Goal: Communication & Community: Participate in discussion

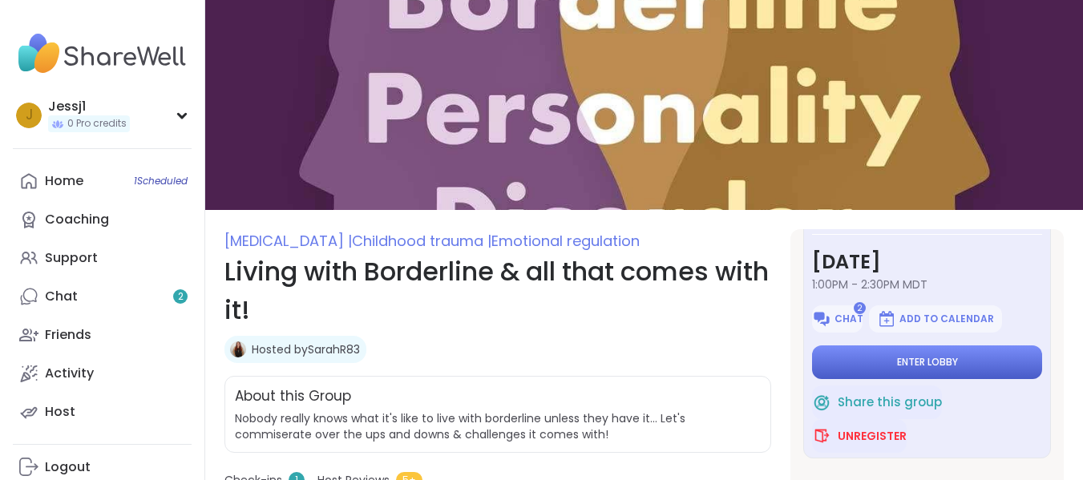
click at [972, 360] on button "Enter lobby" at bounding box center [927, 363] width 230 height 34
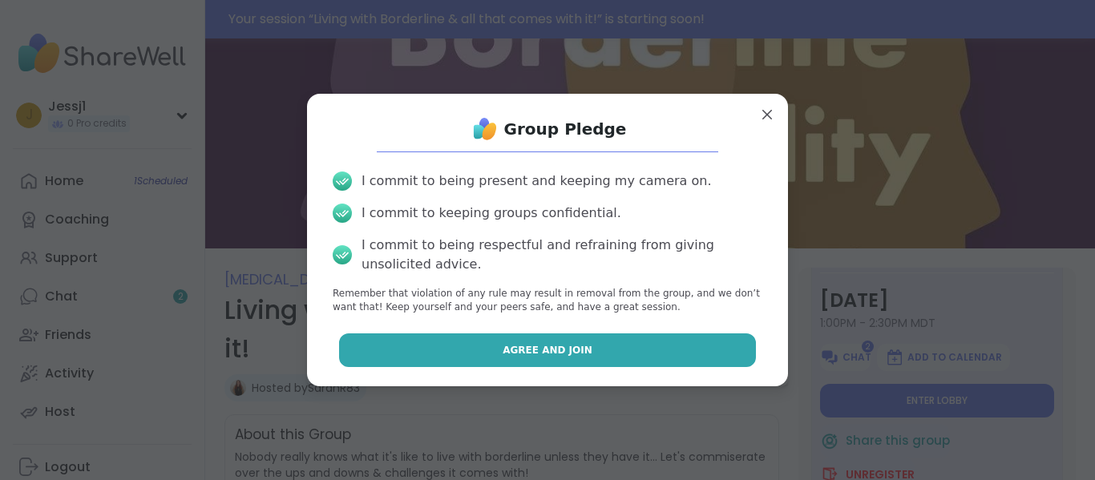
click at [628, 342] on button "Agree and Join" at bounding box center [548, 351] width 418 height 34
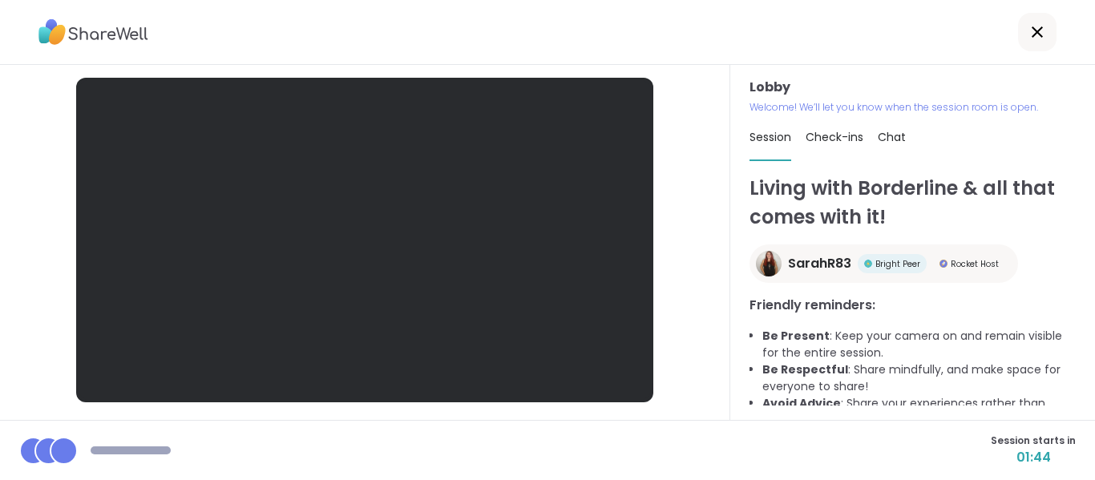
click at [974, 25] on div at bounding box center [547, 32] width 1095 height 65
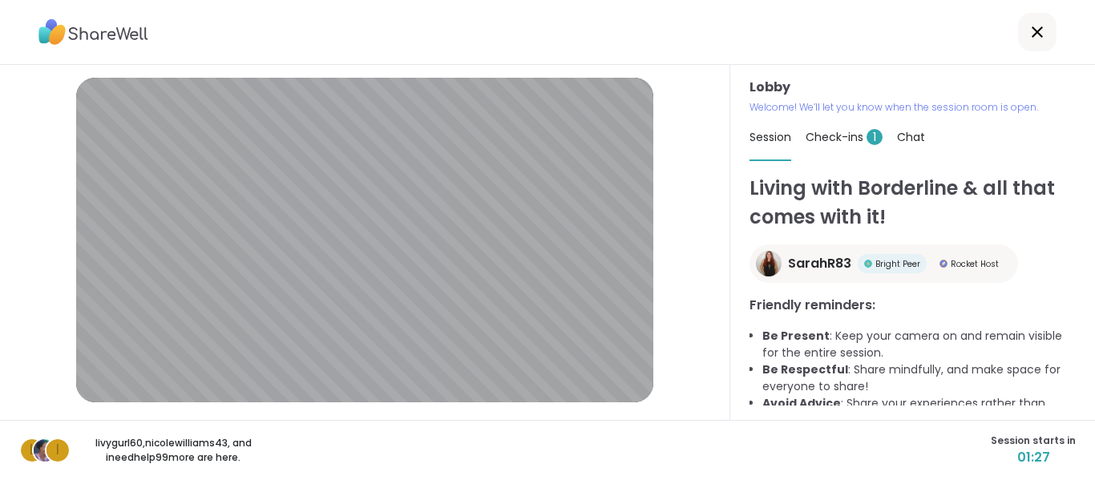
click at [817, 133] on span "Check-ins 1" at bounding box center [844, 137] width 77 height 16
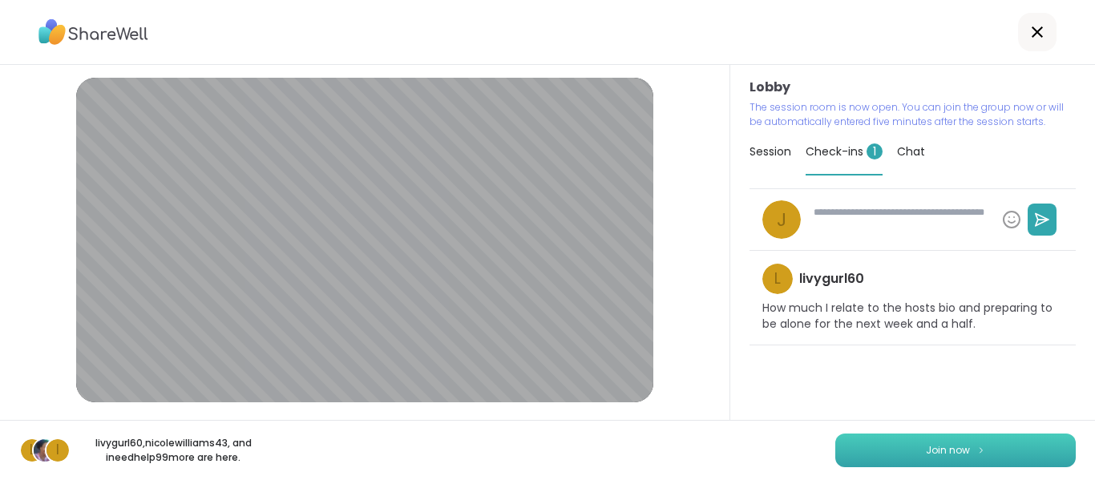
click at [974, 448] on button "Join now" at bounding box center [956, 451] width 241 height 34
type textarea "*"
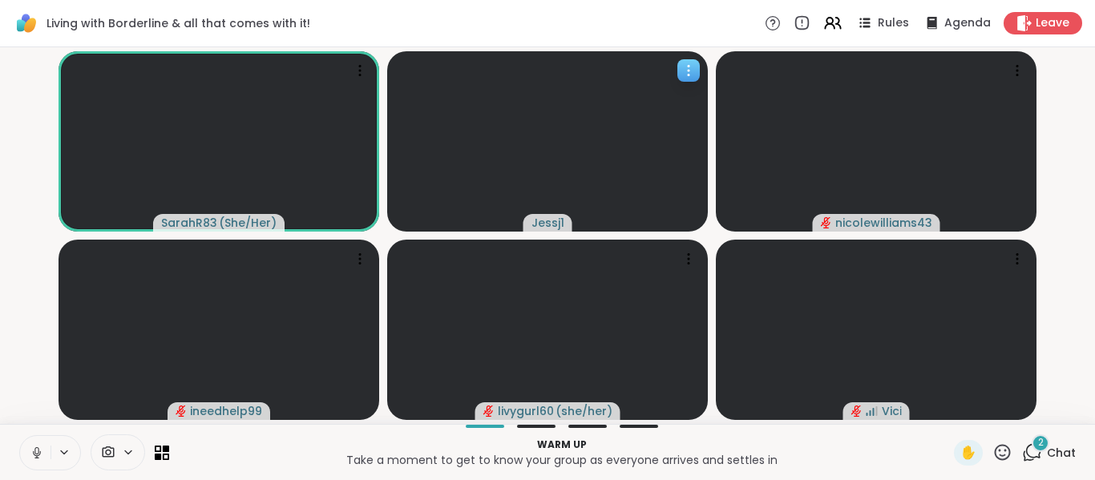
click at [686, 71] on icon at bounding box center [689, 71] width 16 height 16
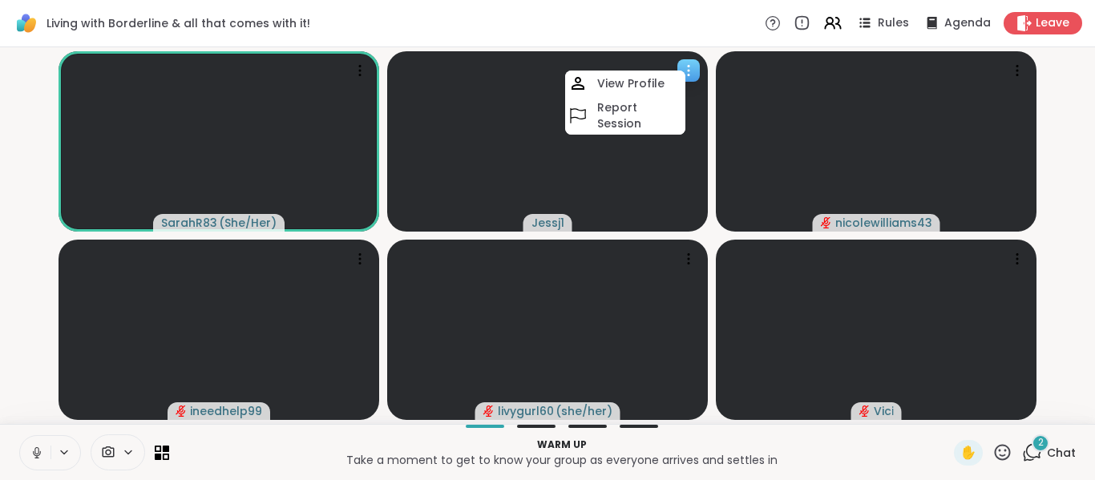
click at [501, 150] on video at bounding box center [547, 141] width 321 height 180
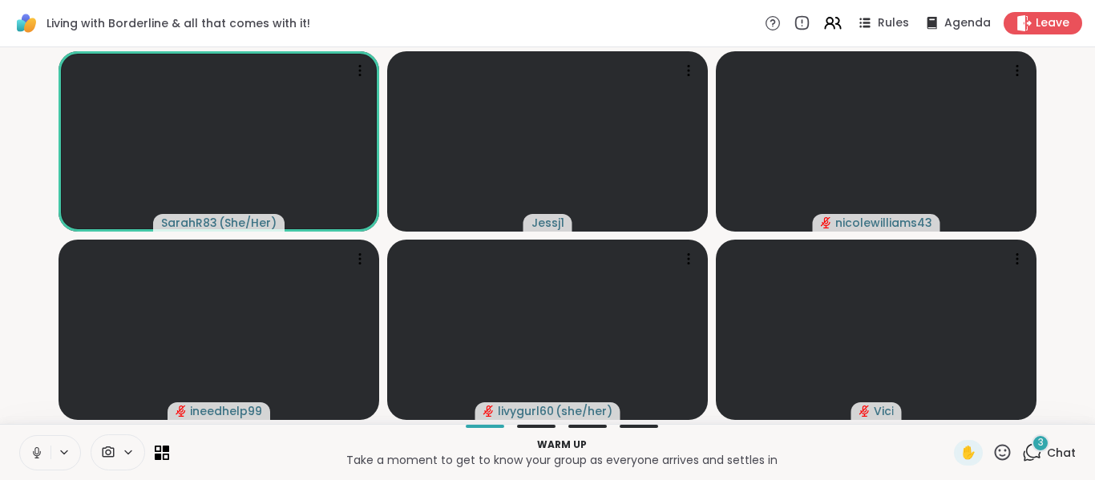
click at [59, 452] on icon at bounding box center [64, 453] width 13 height 14
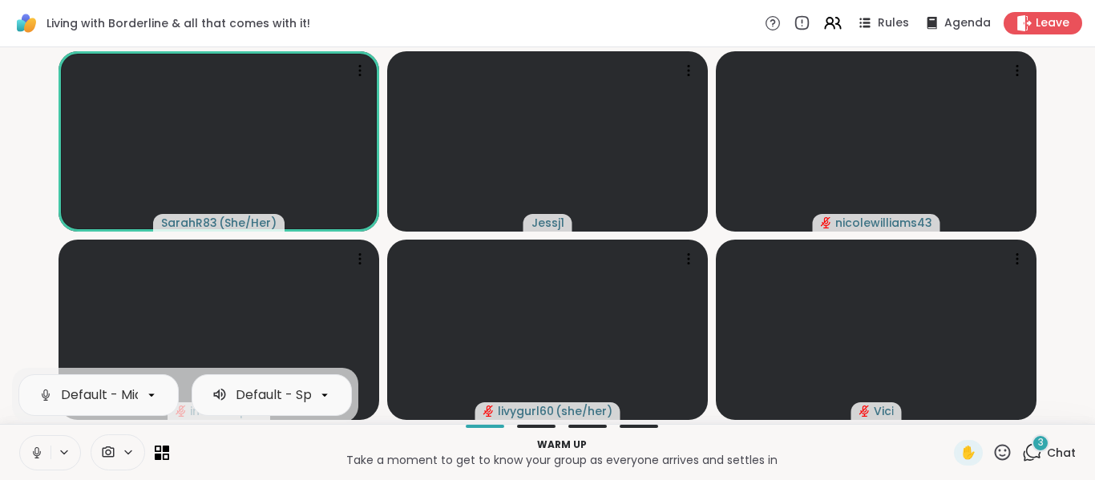
click at [28, 444] on button at bounding box center [35, 453] width 30 height 34
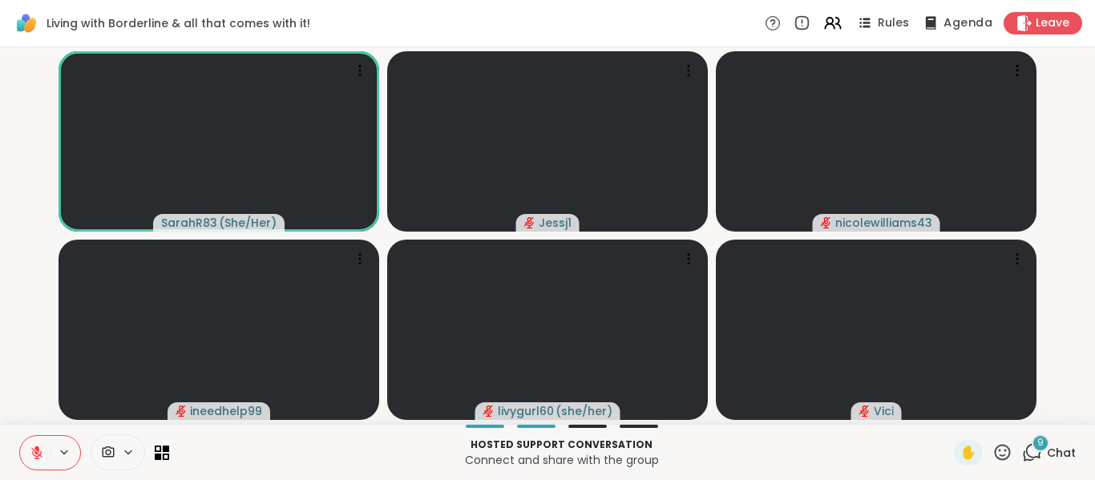
click at [926, 21] on icon at bounding box center [931, 22] width 10 height 13
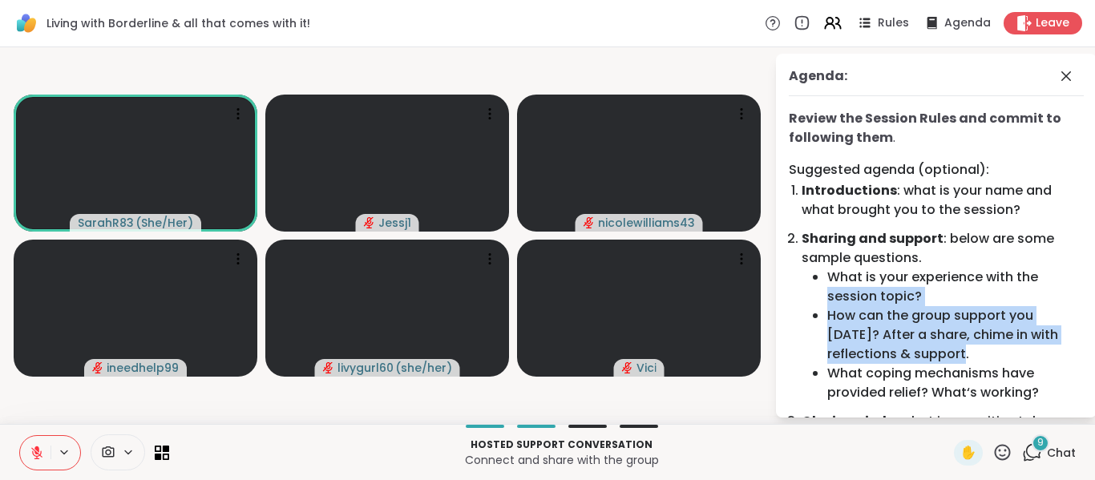
drag, startPoint x: 1081, startPoint y: 276, endPoint x: 1079, endPoint y: 365, distance: 89.0
click at [1079, 365] on div "Agenda: Review the Session Rules and commit to following them . Suggested agend…" at bounding box center [936, 236] width 321 height 364
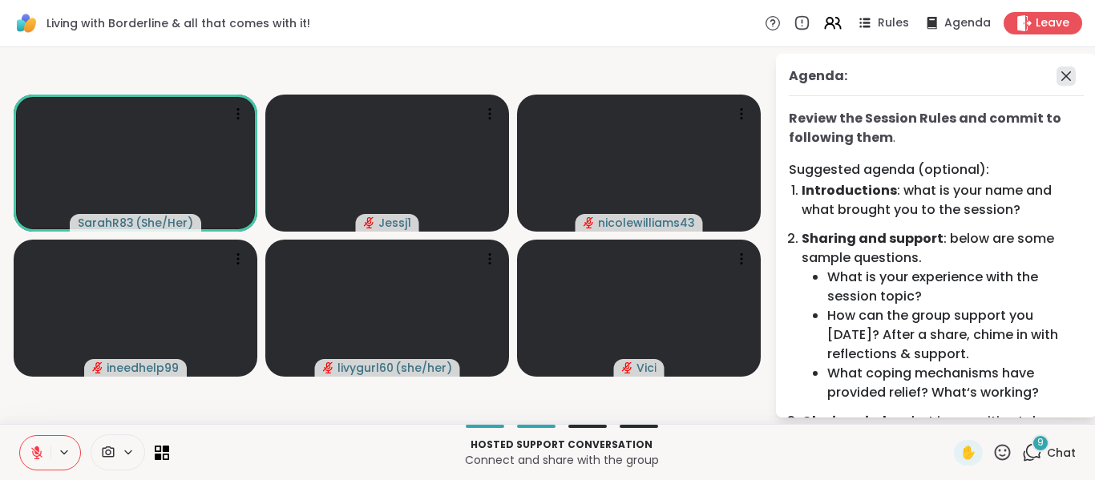
click at [1062, 73] on icon at bounding box center [1067, 76] width 10 height 10
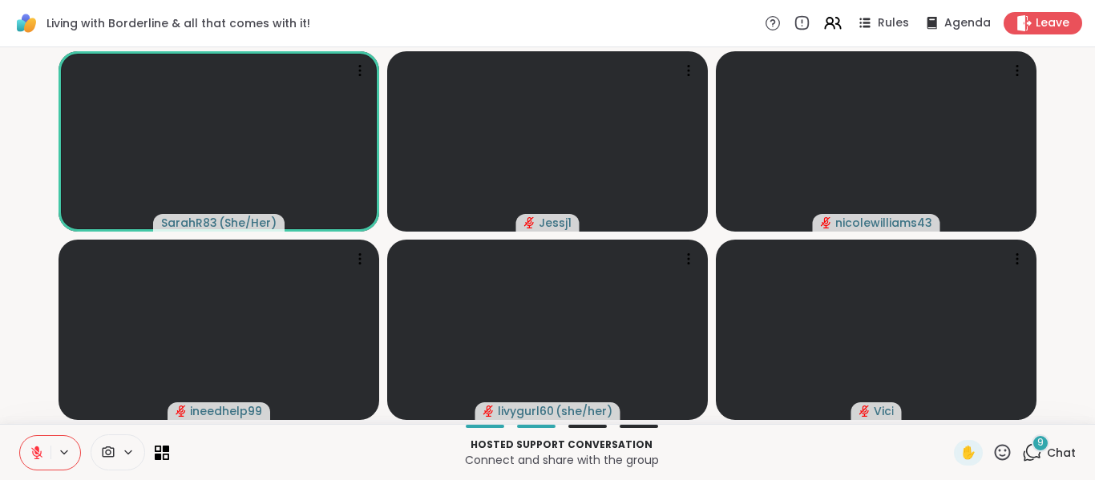
click at [1023, 451] on icon at bounding box center [1033, 453] width 20 height 20
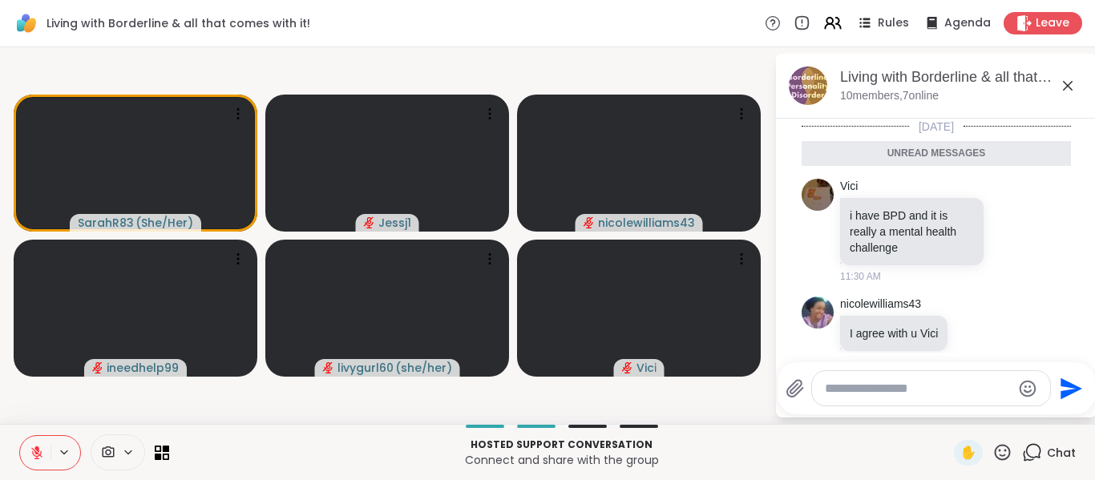
click at [959, 158] on div "Unread messages" at bounding box center [936, 154] width 269 height 26
click at [162, 454] on icon at bounding box center [162, 452] width 15 height 15
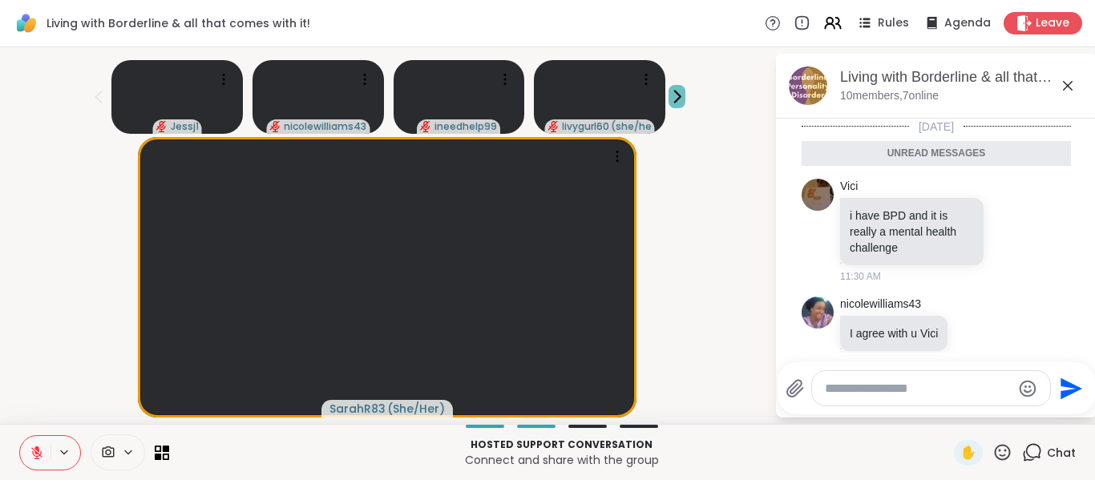
click at [675, 97] on icon at bounding box center [677, 96] width 17 height 17
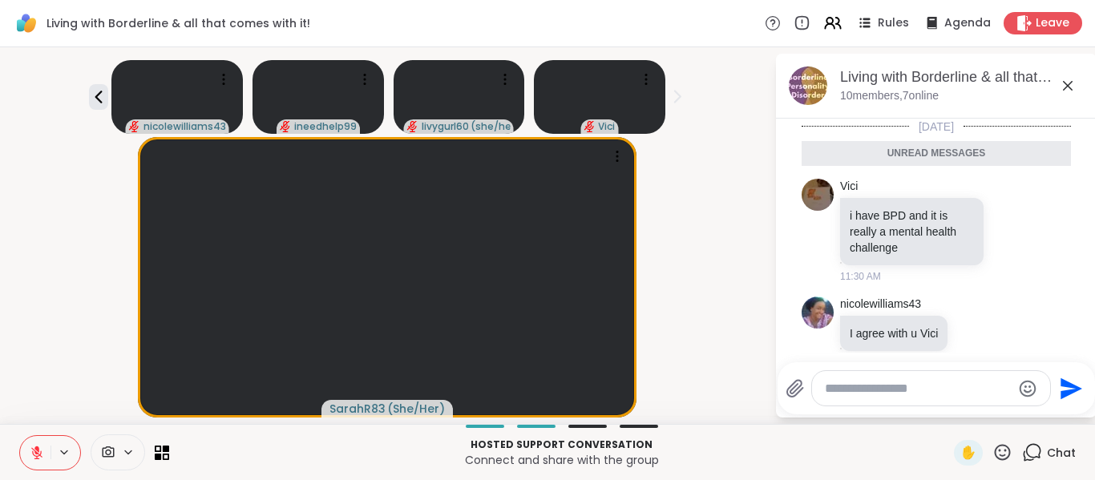
click at [675, 97] on icon at bounding box center [677, 96] width 17 height 17
click at [100, 98] on icon at bounding box center [98, 96] width 19 height 19
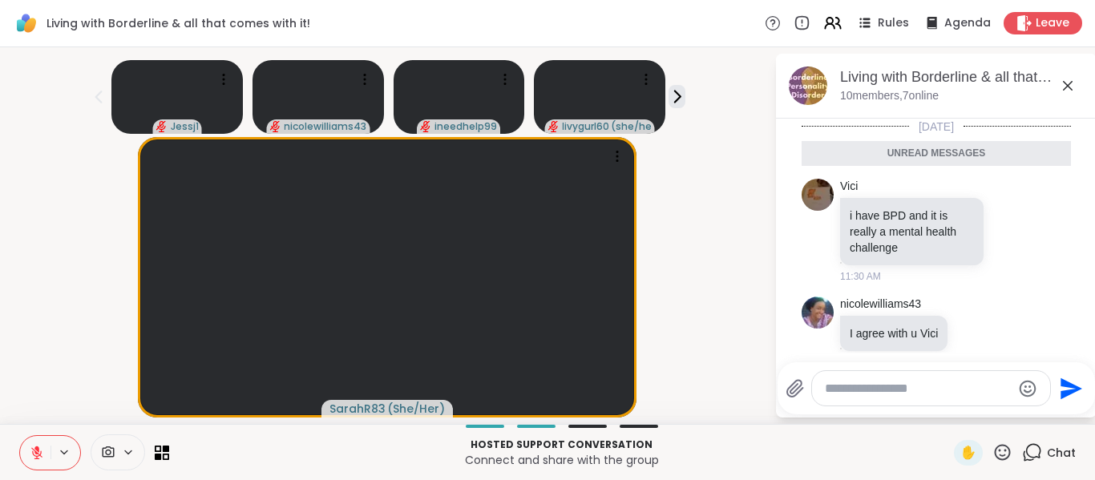
click at [100, 98] on icon at bounding box center [98, 96] width 19 height 19
click at [531, 425] on div at bounding box center [536, 426] width 38 height 3
click at [576, 425] on div at bounding box center [588, 426] width 38 height 3
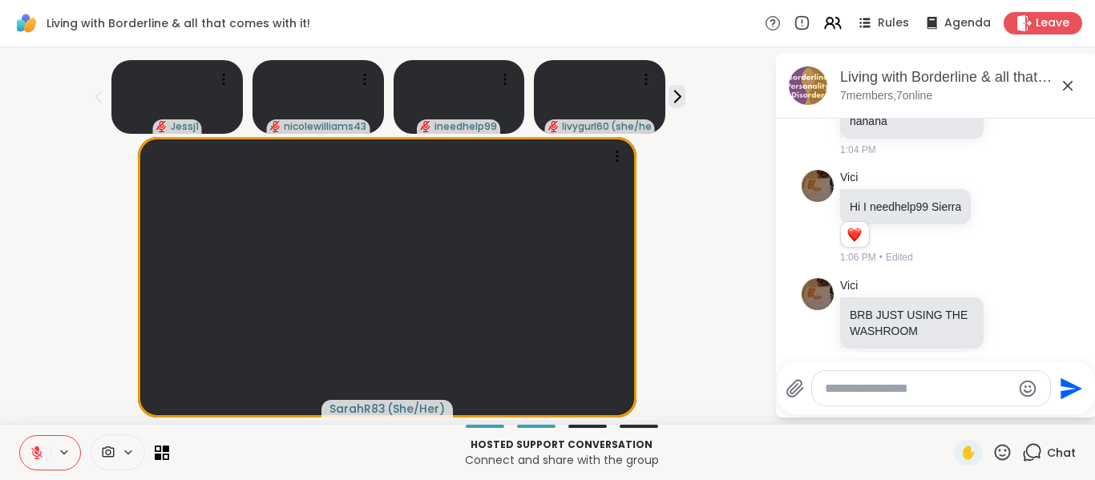
scroll to position [1050, 0]
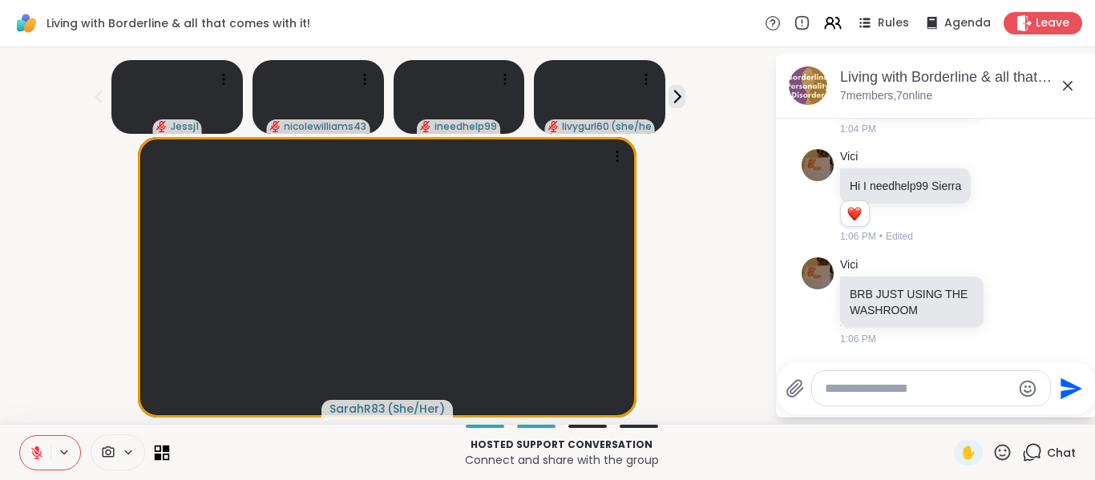
click at [160, 449] on icon at bounding box center [162, 452] width 15 height 15
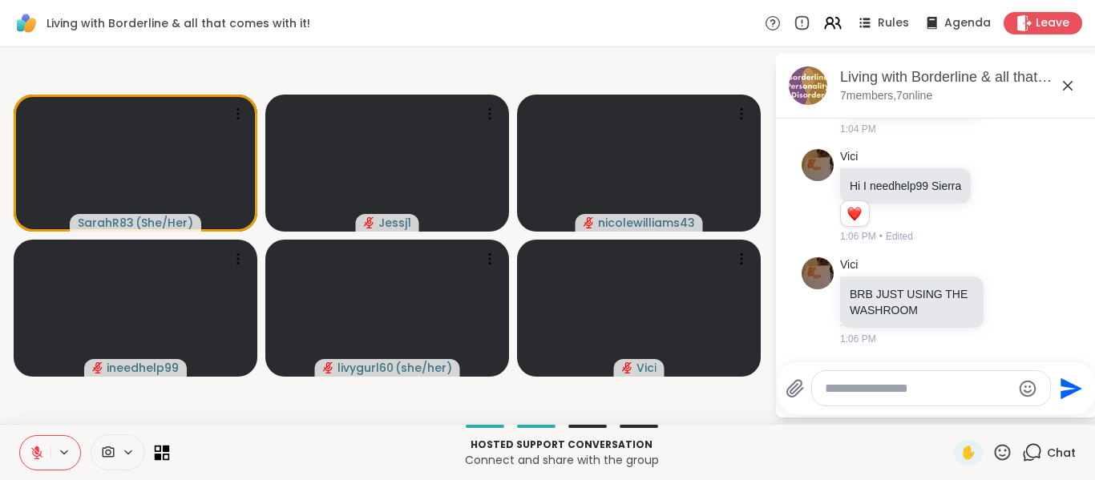
click at [160, 449] on icon at bounding box center [162, 452] width 15 height 15
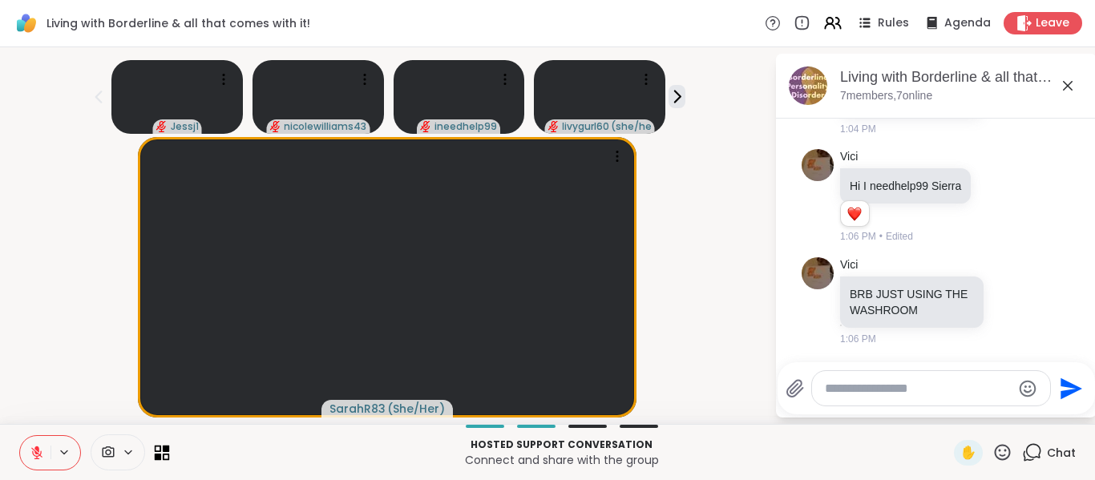
click at [160, 449] on icon at bounding box center [162, 452] width 15 height 15
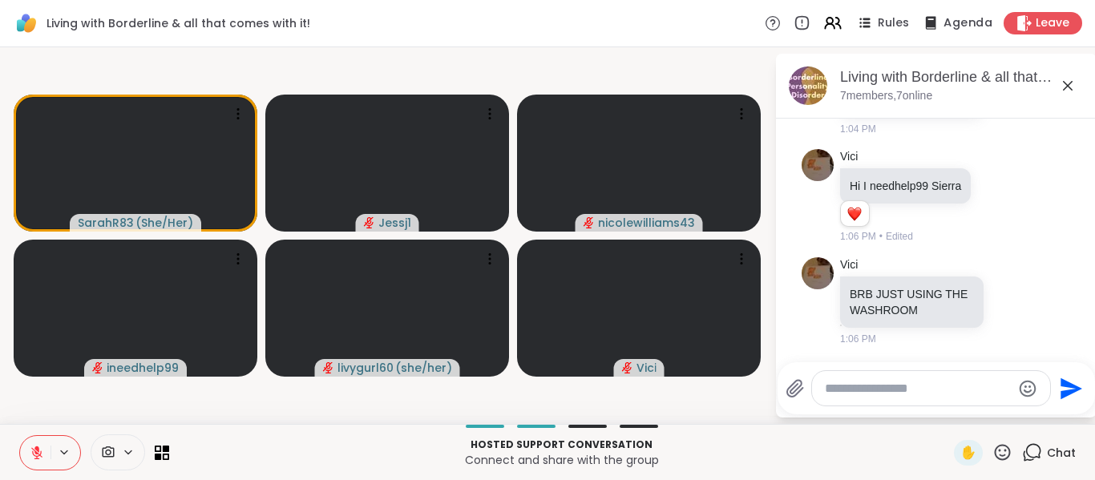
click at [962, 28] on span "Agenda" at bounding box center [968, 23] width 49 height 17
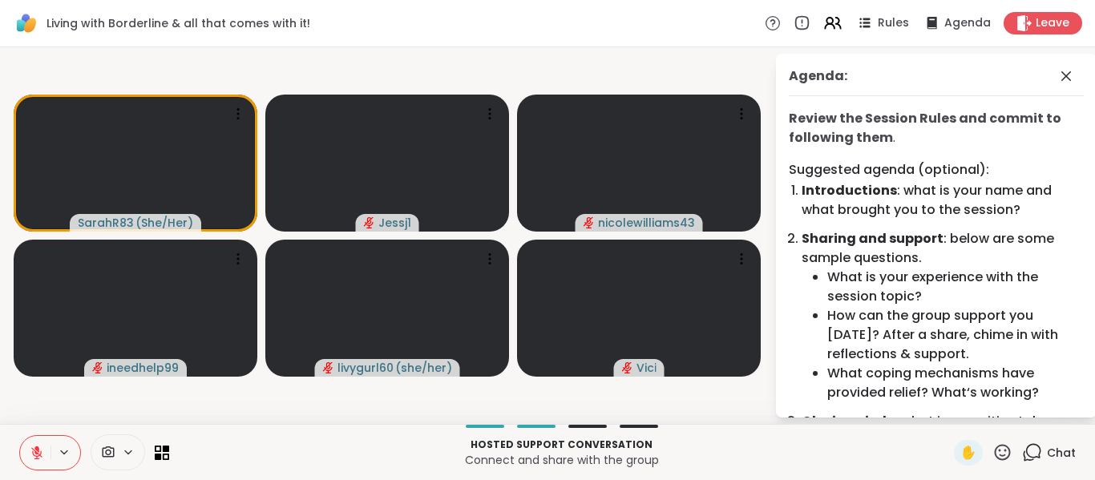
click at [995, 408] on ol "Suggested agenda (optional): Introductions : what is your name and what brought…" at bounding box center [936, 305] width 295 height 290
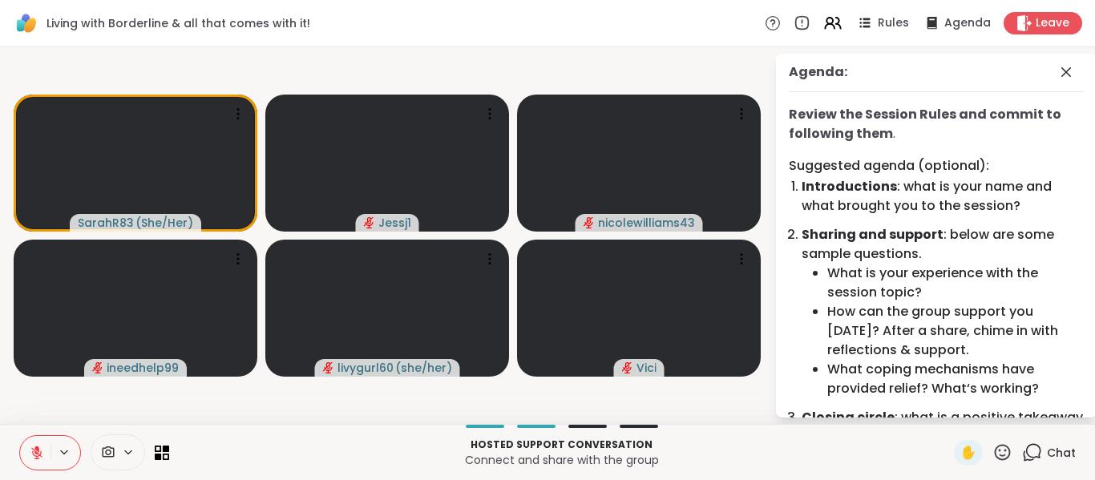
scroll to position [1, 0]
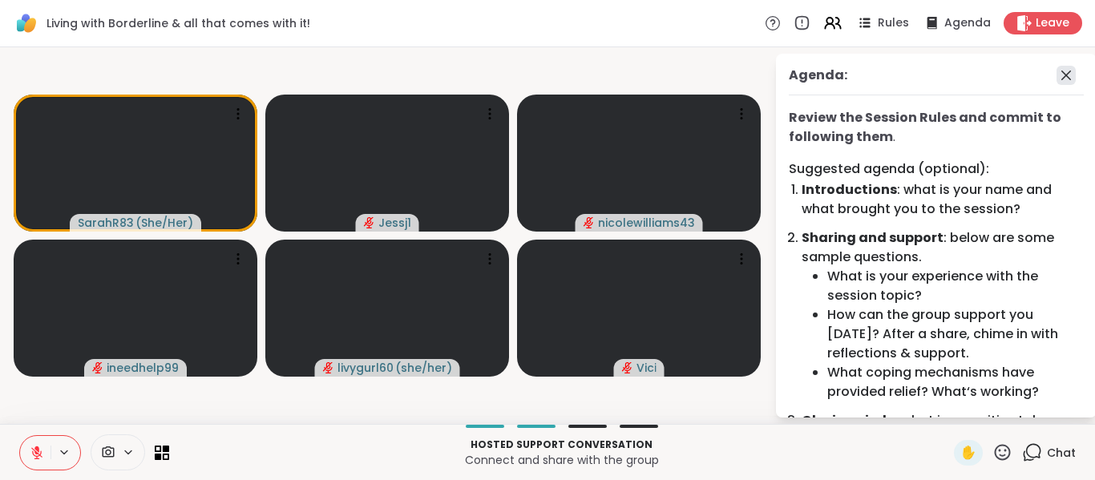
click at [1057, 75] on icon at bounding box center [1066, 75] width 19 height 19
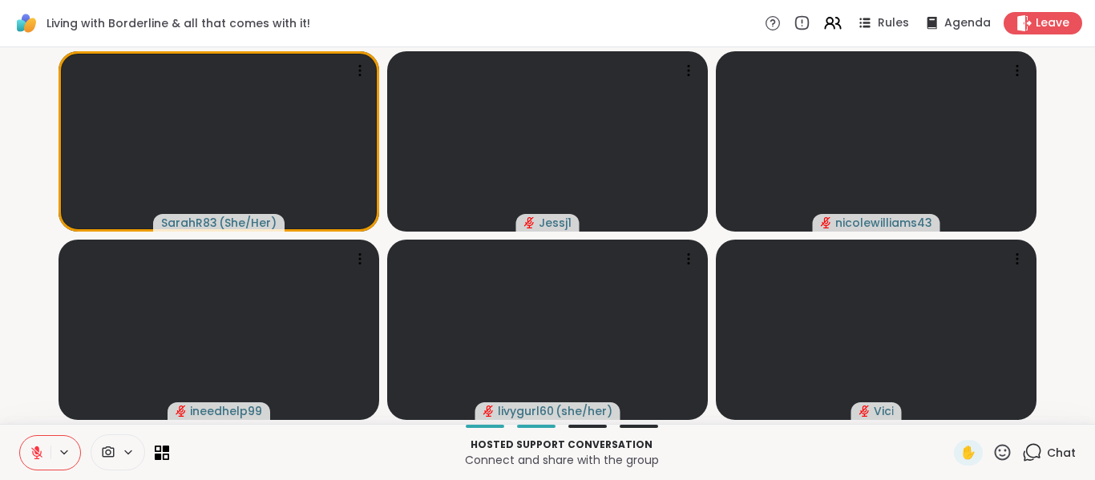
click at [1023, 455] on icon at bounding box center [1033, 453] width 20 height 20
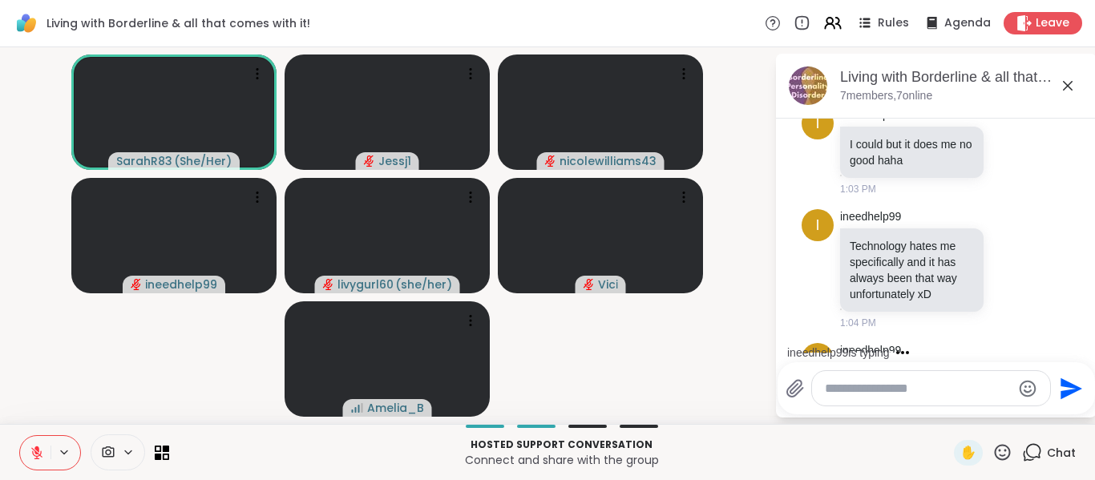
scroll to position [1735, 0]
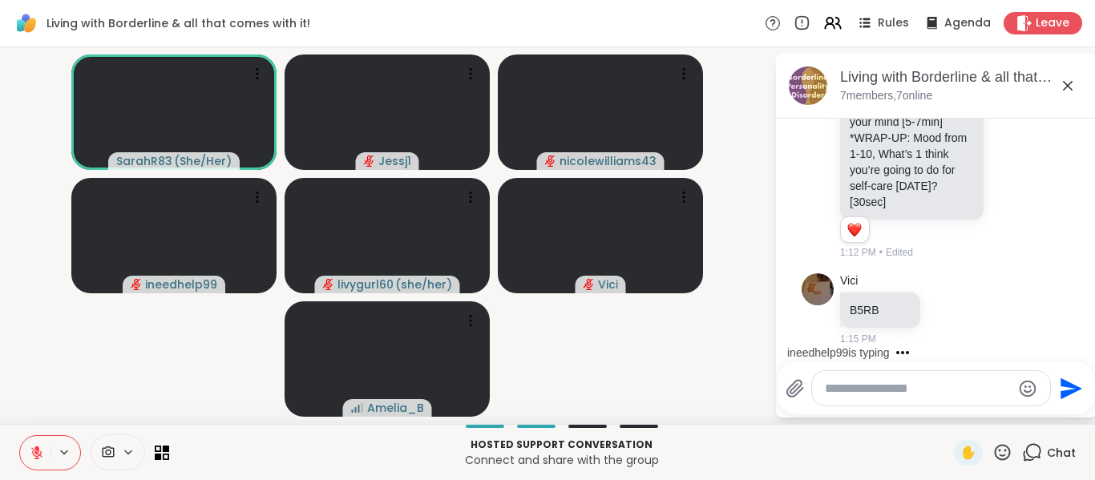
click at [1064, 83] on icon at bounding box center [1068, 85] width 19 height 19
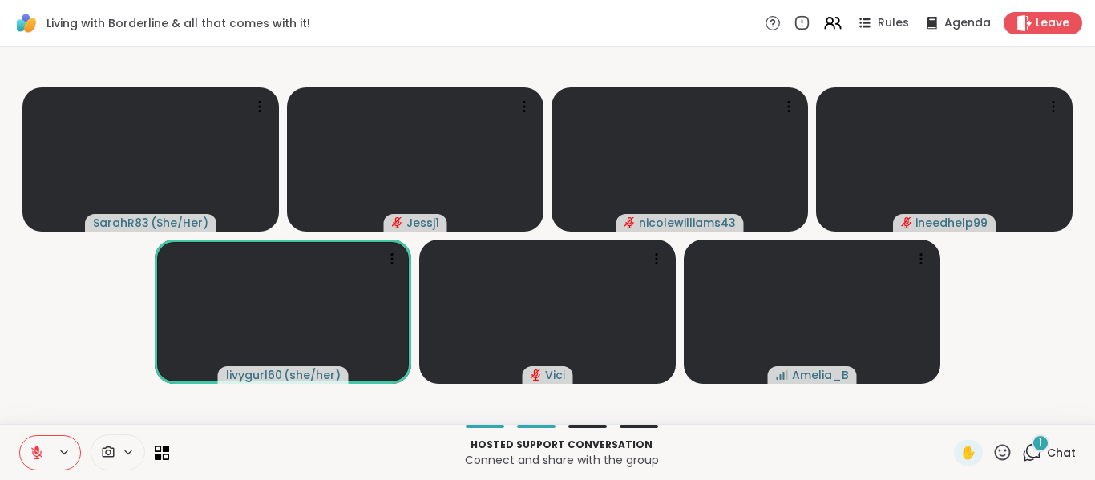
click at [1032, 451] on div "1" at bounding box center [1041, 444] width 18 height 18
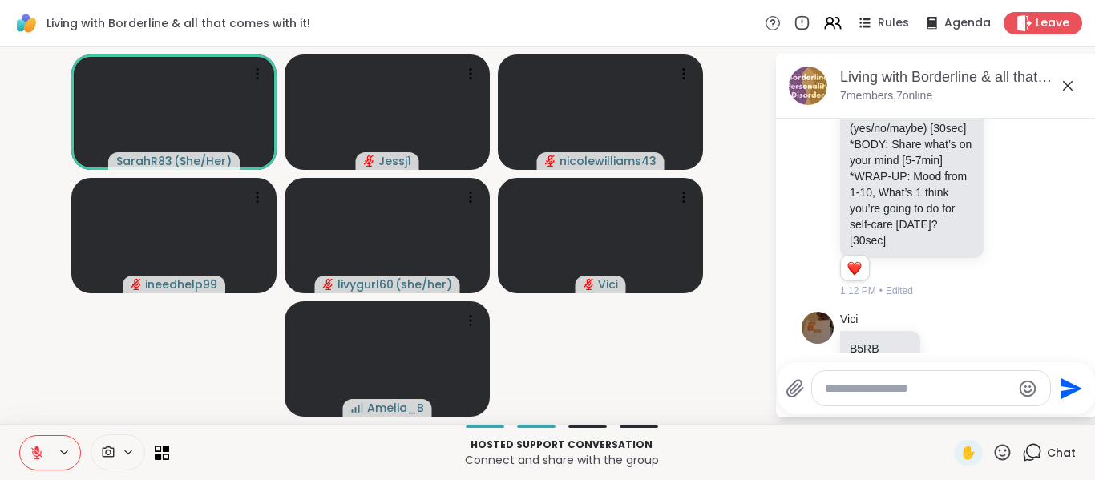
scroll to position [1907, 0]
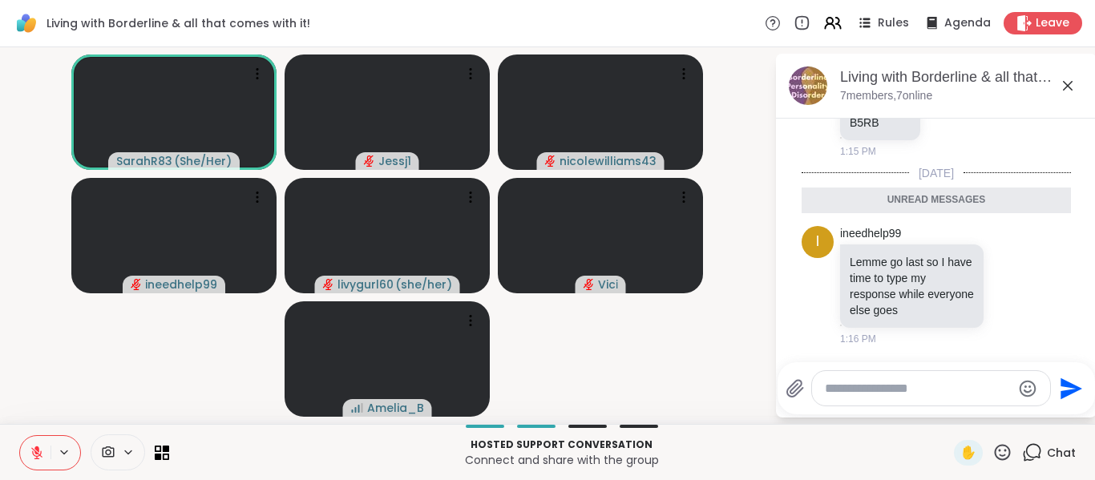
click at [30, 453] on icon at bounding box center [37, 453] width 14 height 14
click at [40, 455] on icon at bounding box center [37, 453] width 14 height 14
click at [37, 451] on icon at bounding box center [36, 449] width 5 height 6
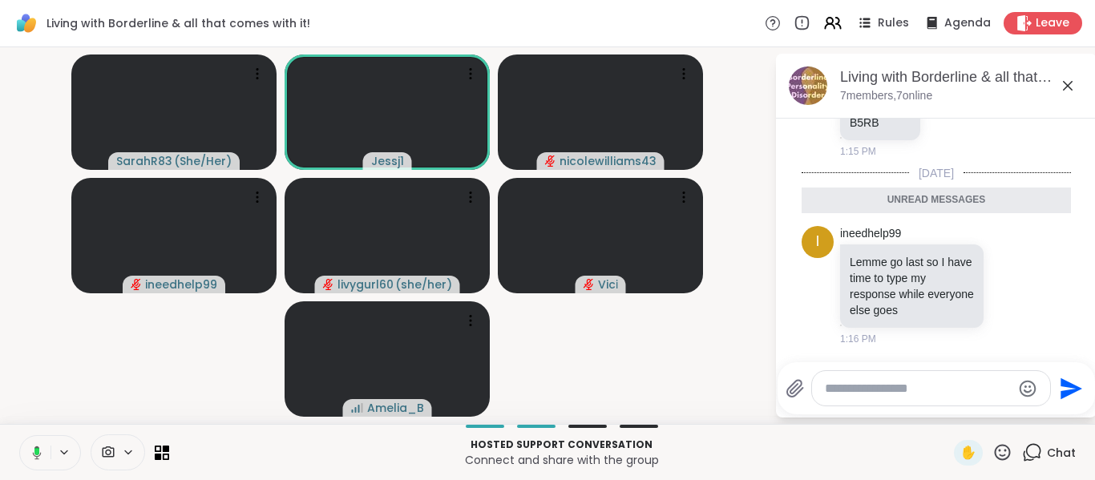
click at [37, 451] on rect at bounding box center [36, 451] width 5 height 7
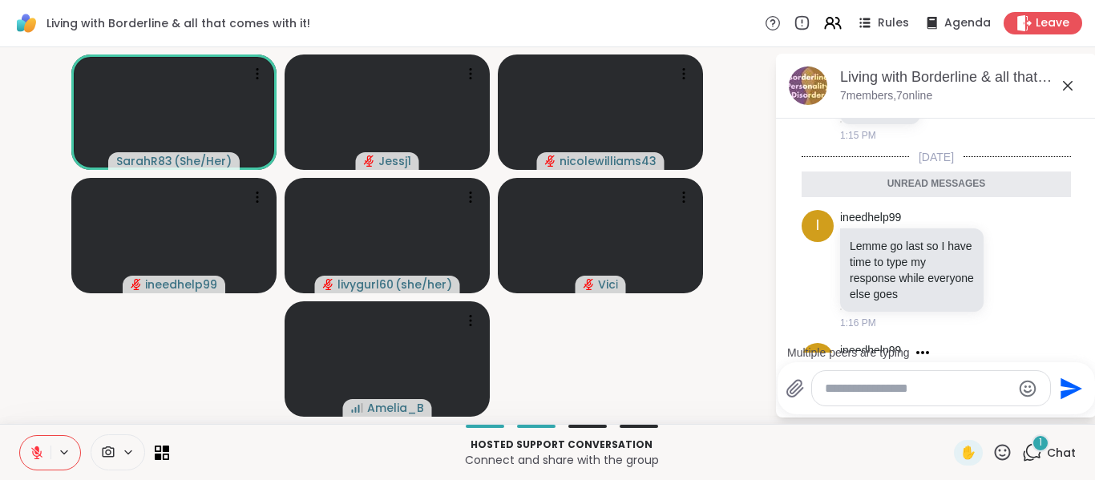
scroll to position [2035, 0]
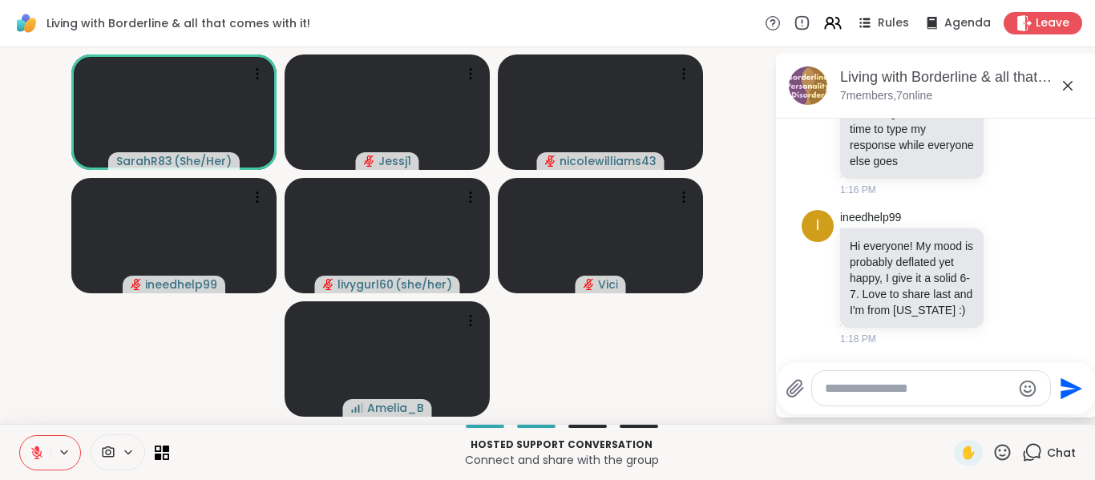
drag, startPoint x: 1071, startPoint y: 334, endPoint x: 1075, endPoint y: 311, distance: 22.8
click at [1075, 311] on div "[DATE] [PERSON_NAME] i have BPD and it is really a mental health challenge 11:3…" at bounding box center [936, 236] width 321 height 234
click at [1077, 347] on div "Vici is typing" at bounding box center [940, 353] width 314 height 26
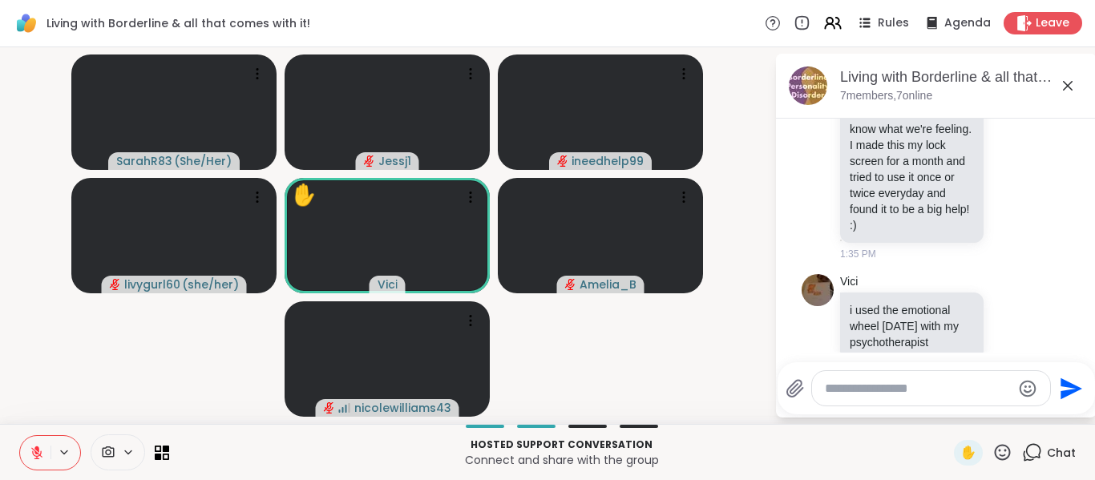
scroll to position [4437, 0]
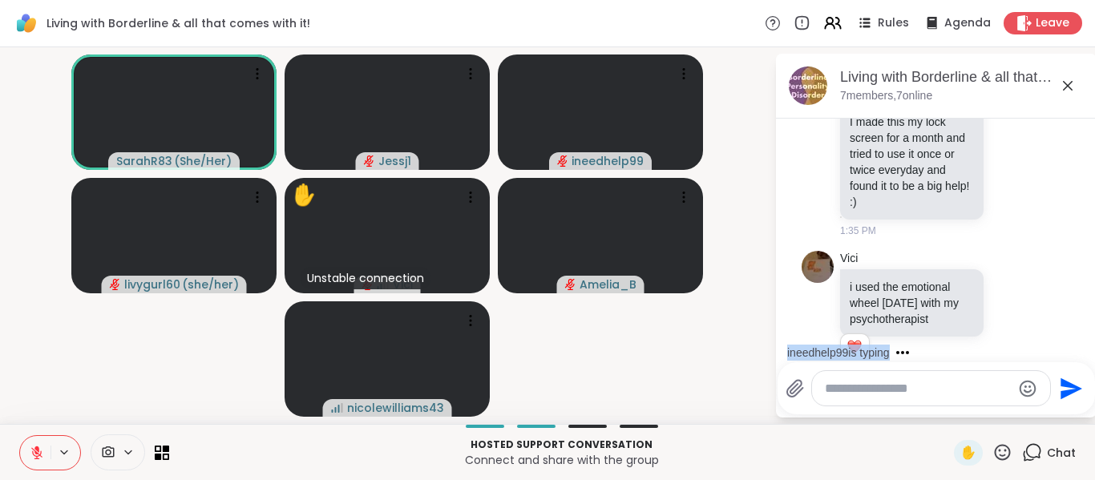
click at [1078, 349] on div "ineedhelp99 is typing" at bounding box center [940, 353] width 314 height 26
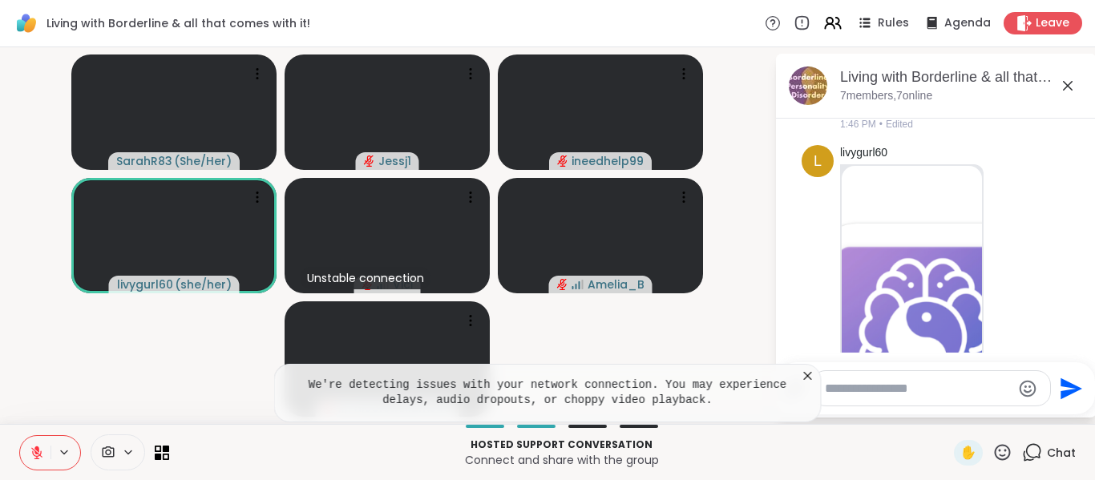
scroll to position [5746, 0]
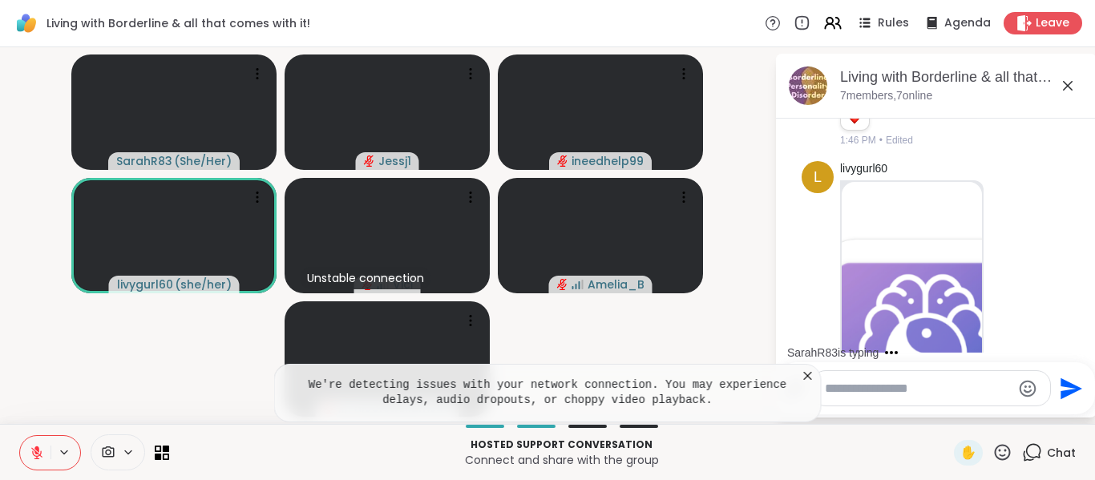
click at [1077, 344] on div "SarahR83 is typing" at bounding box center [940, 353] width 314 height 26
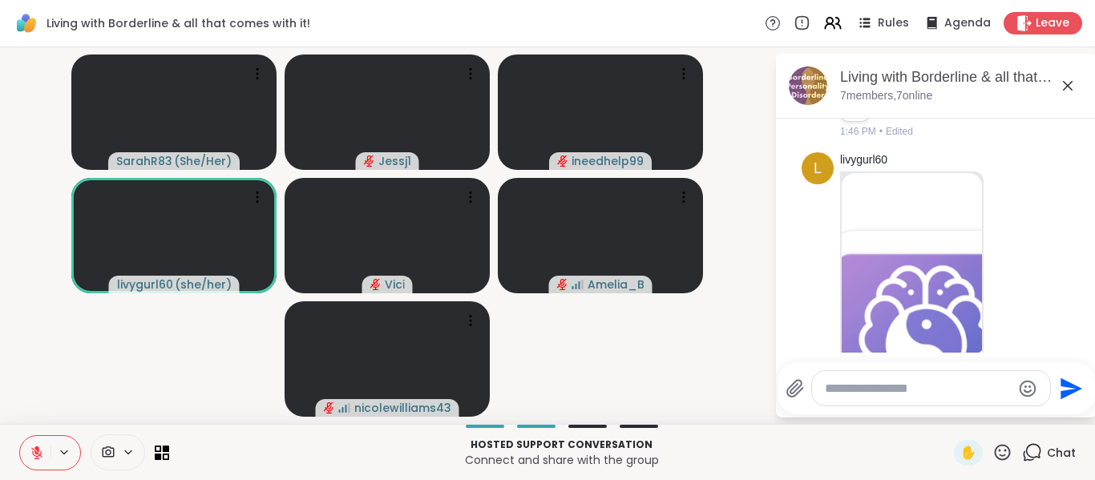
scroll to position [5720, 0]
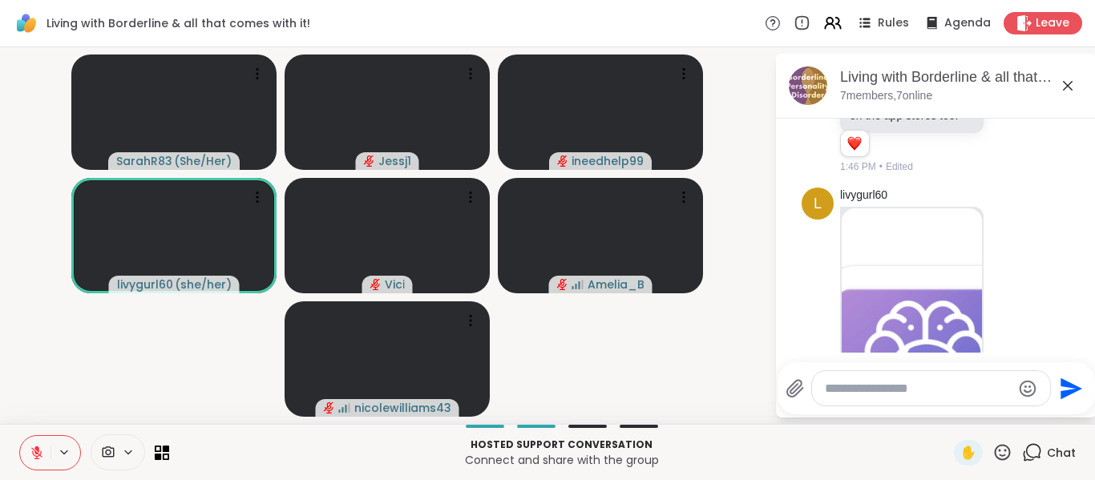
click at [864, 278] on img at bounding box center [912, 378] width 140 height 338
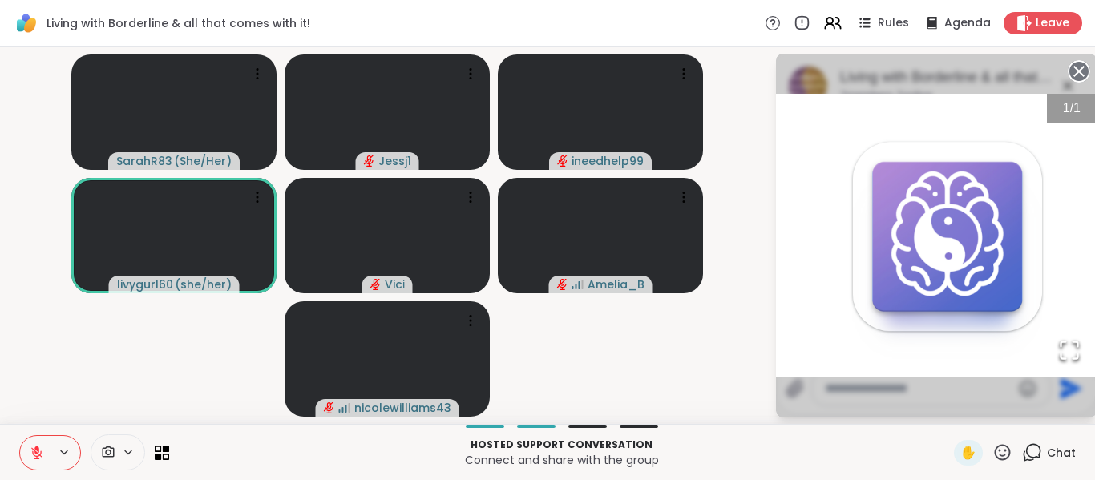
click at [1075, 70] on circle at bounding box center [1079, 71] width 19 height 19
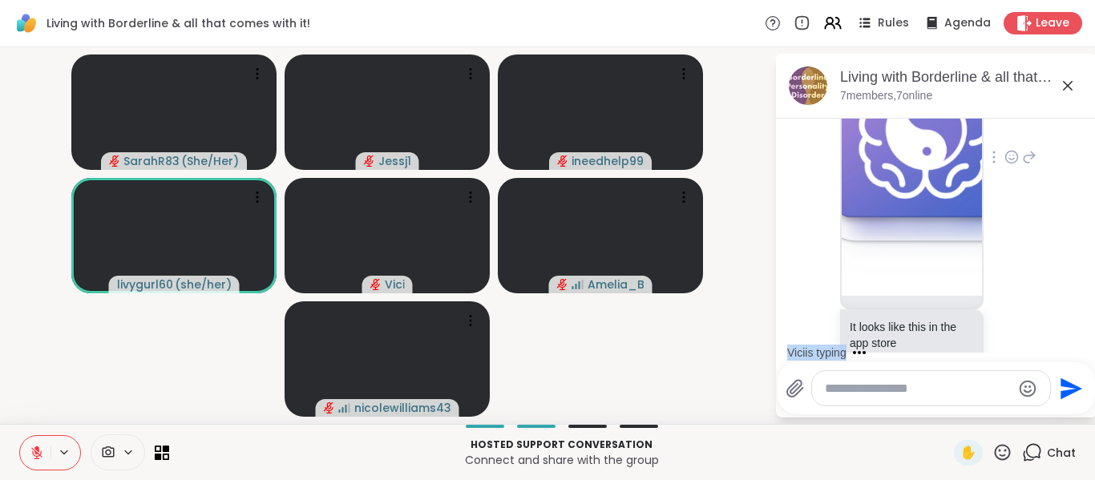
scroll to position [5968, 0]
click at [993, 165] on icon at bounding box center [994, 158] width 3 height 13
click at [986, 190] on icon at bounding box center [994, 182] width 16 height 16
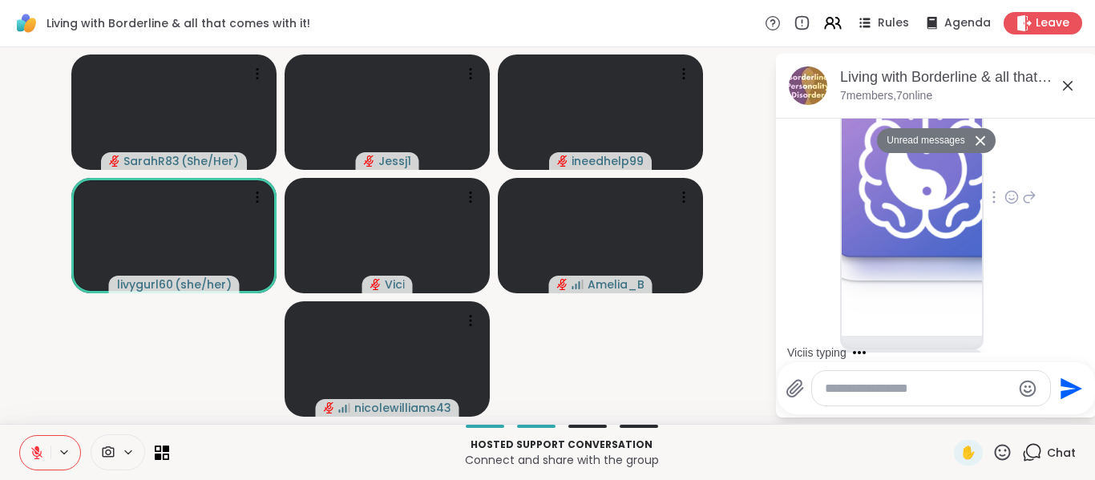
scroll to position [6006, 0]
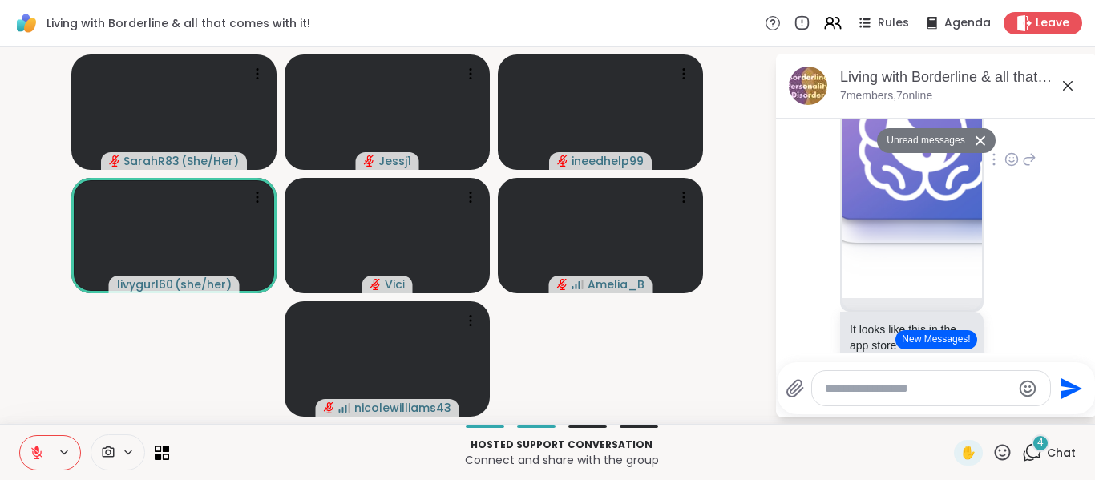
click at [994, 165] on icon at bounding box center [995, 159] width 2 height 11
click at [986, 191] on icon at bounding box center [994, 183] width 16 height 16
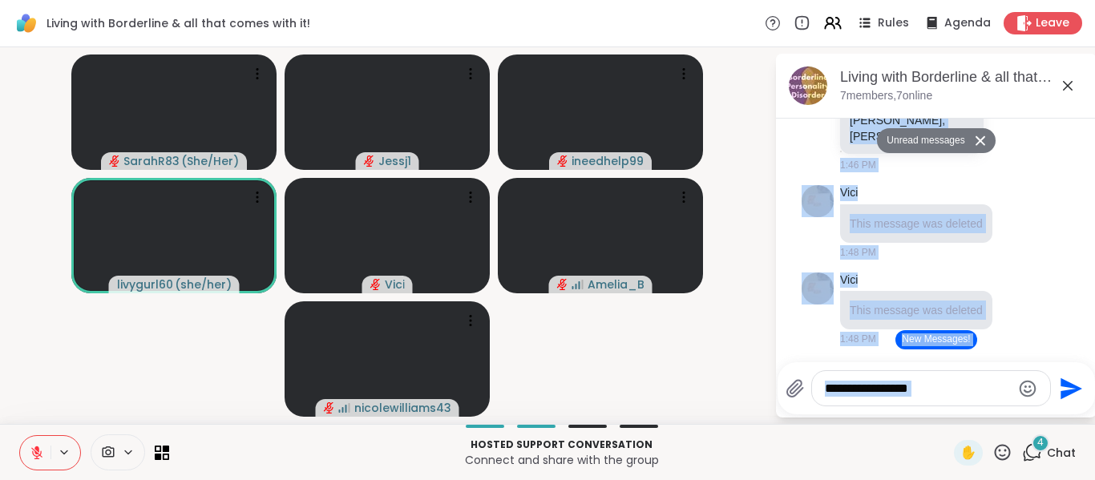
scroll to position [3, 0]
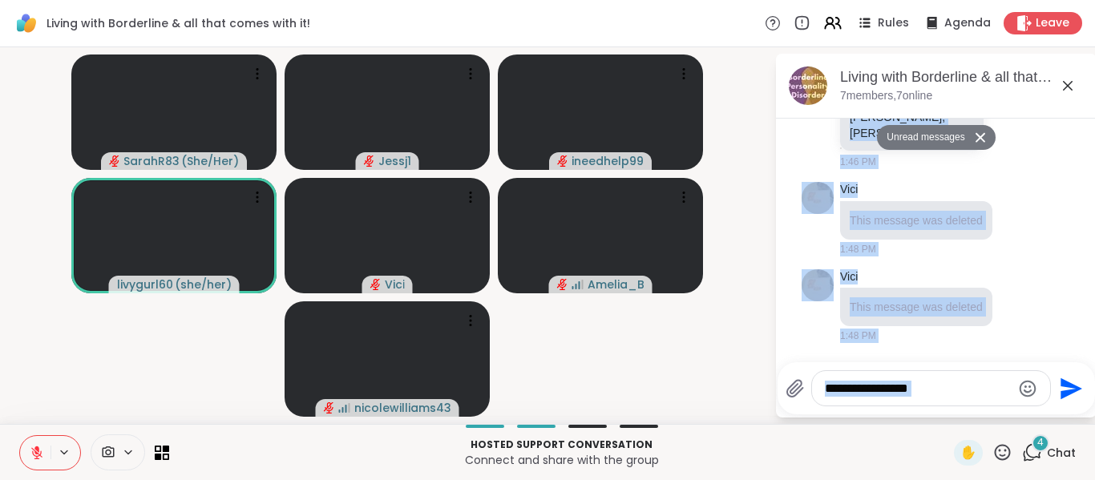
drag, startPoint x: 1033, startPoint y: 334, endPoint x: 1020, endPoint y: 408, distance: 75.7
click at [1020, 408] on div "Living with Borderline & all that comes with it!, [DATE] 7 members, 7 online Un…" at bounding box center [936, 236] width 321 height 364
click at [999, 286] on div "Vici This message was deleted 1:48 PM" at bounding box center [936, 306] width 269 height 87
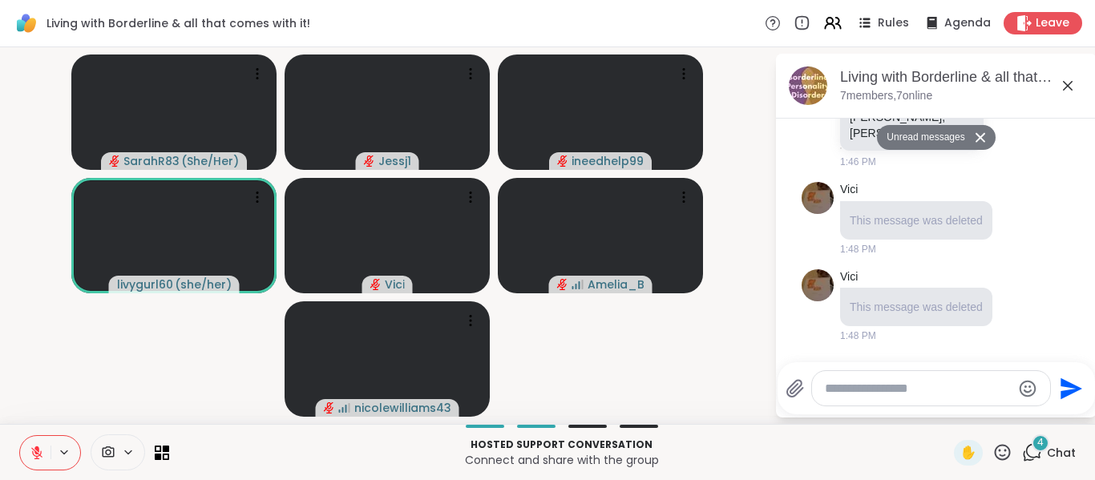
click at [975, 136] on icon at bounding box center [980, 137] width 11 height 10
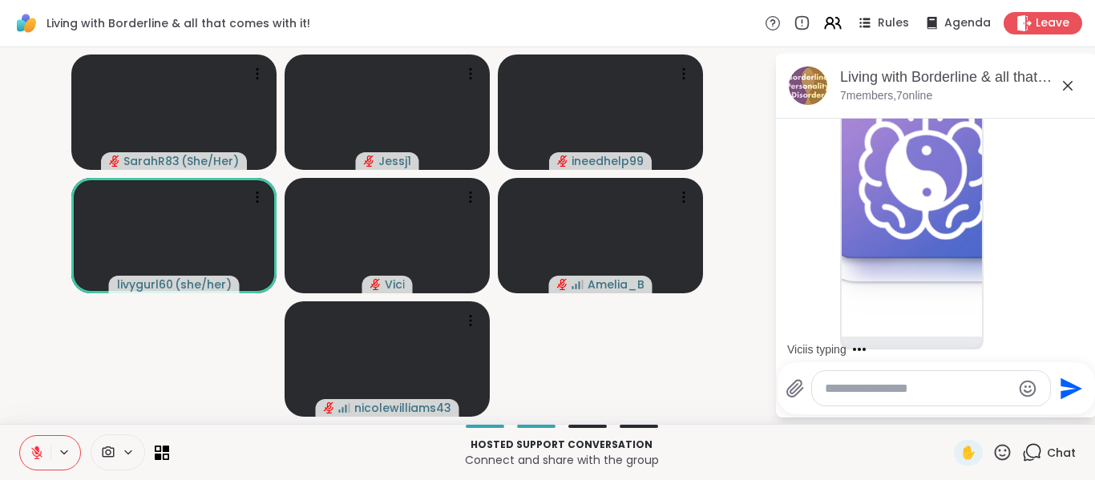
scroll to position [5894, 0]
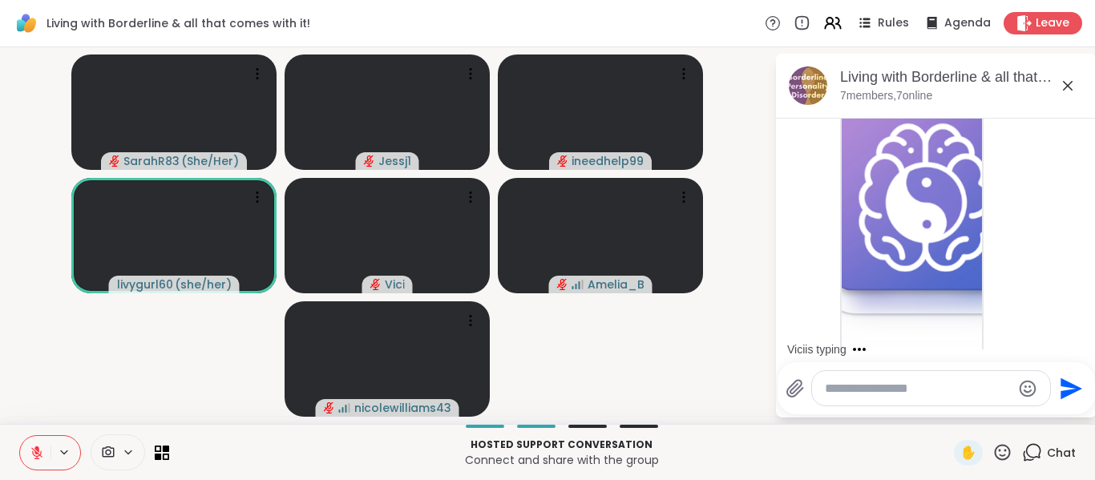
click at [1023, 240] on icon at bounding box center [1030, 230] width 14 height 19
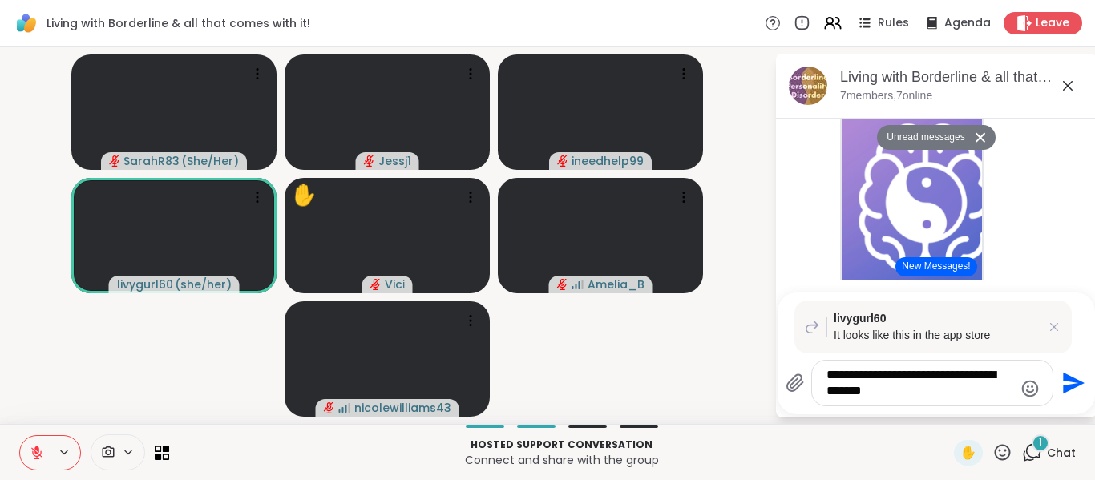
type textarea "**********"
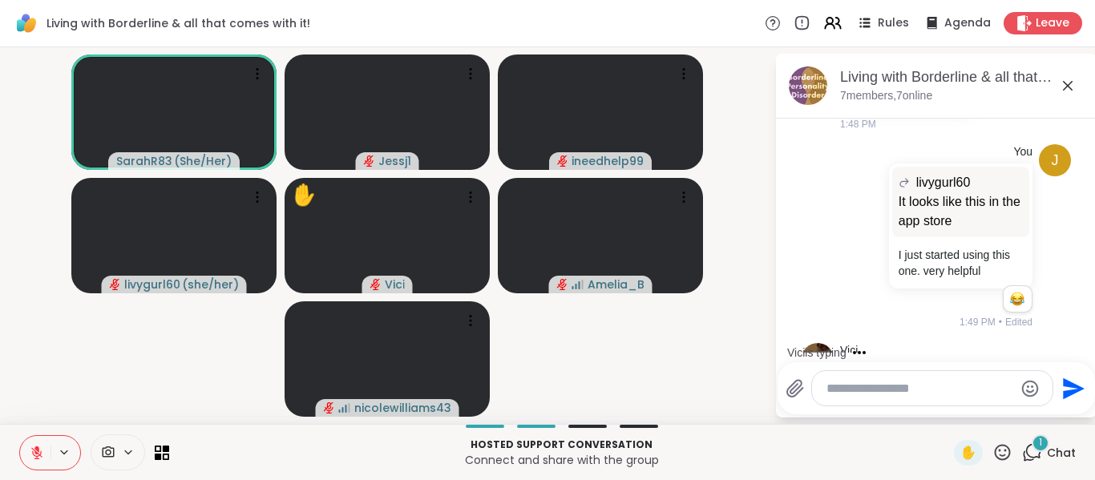
scroll to position [6696, 0]
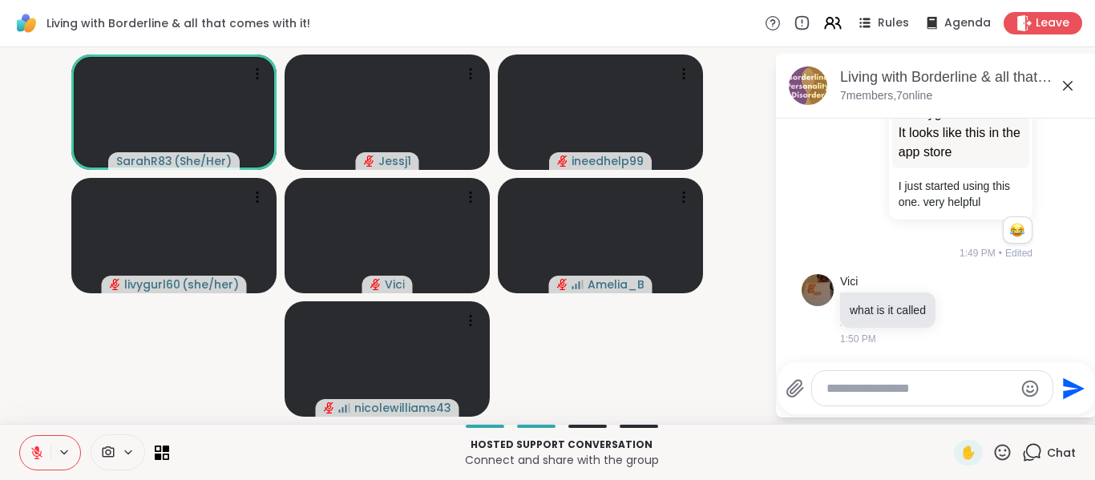
click at [910, 382] on textarea "Type your message" at bounding box center [920, 389] width 187 height 16
type textarea "*********"
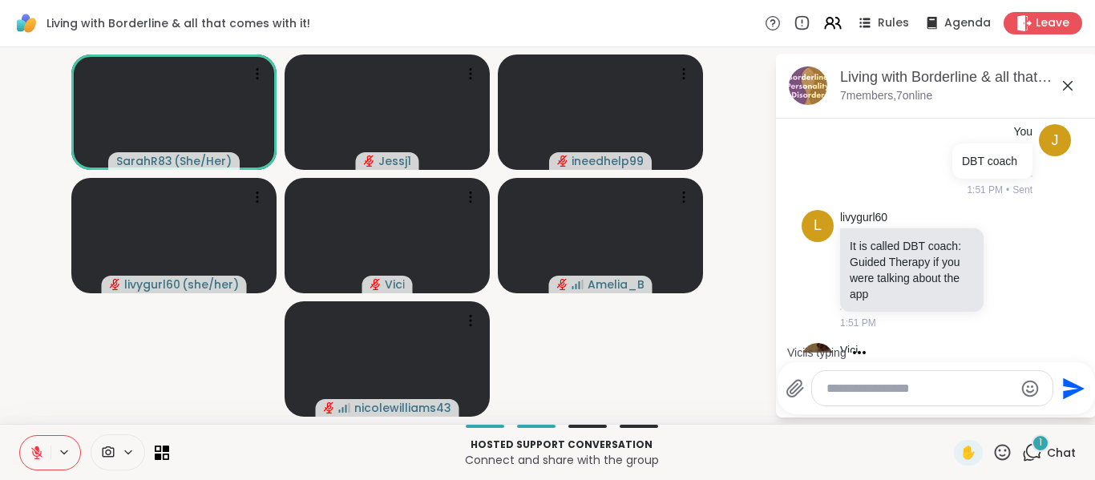
scroll to position [7000, 0]
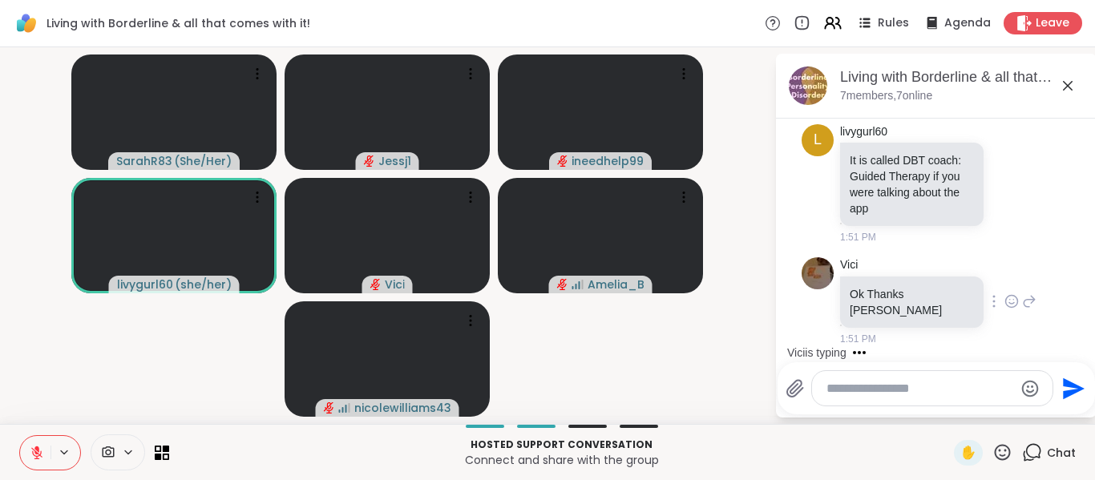
click at [1005, 310] on icon at bounding box center [1012, 302] width 14 height 16
click at [970, 283] on div "Select Reaction: Thumbs up" at bounding box center [977, 276] width 14 height 14
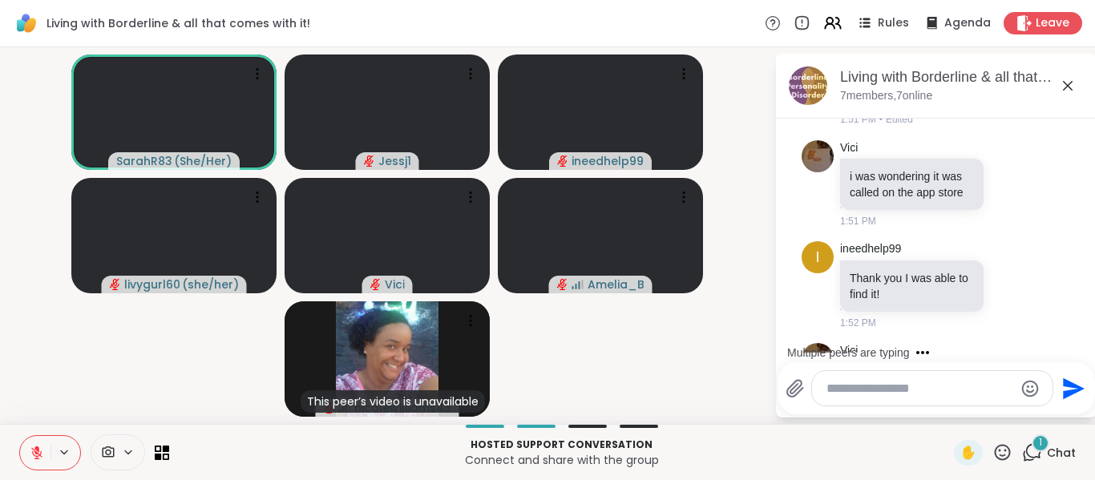
scroll to position [7360, 0]
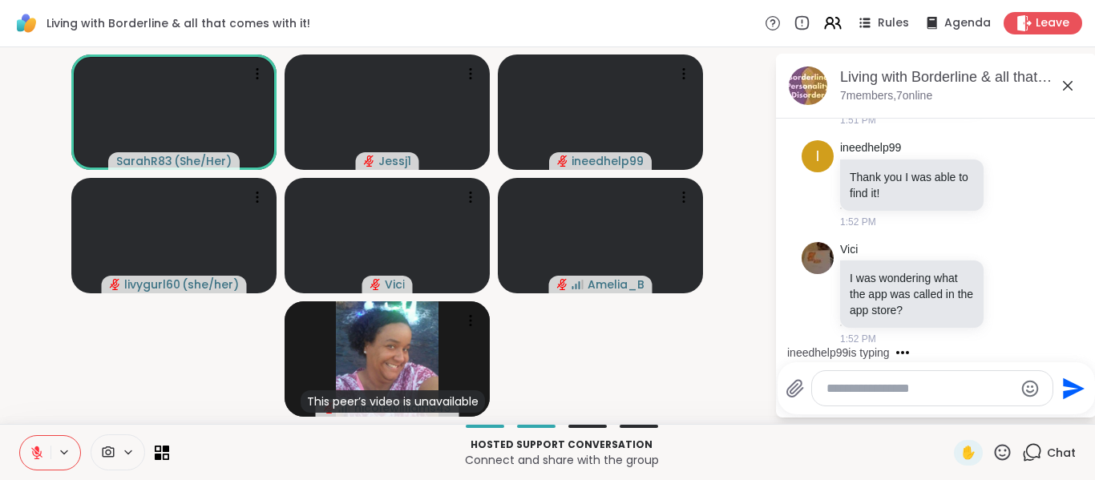
click at [1078, 347] on div "ineedhelp99 is typing" at bounding box center [940, 353] width 314 height 26
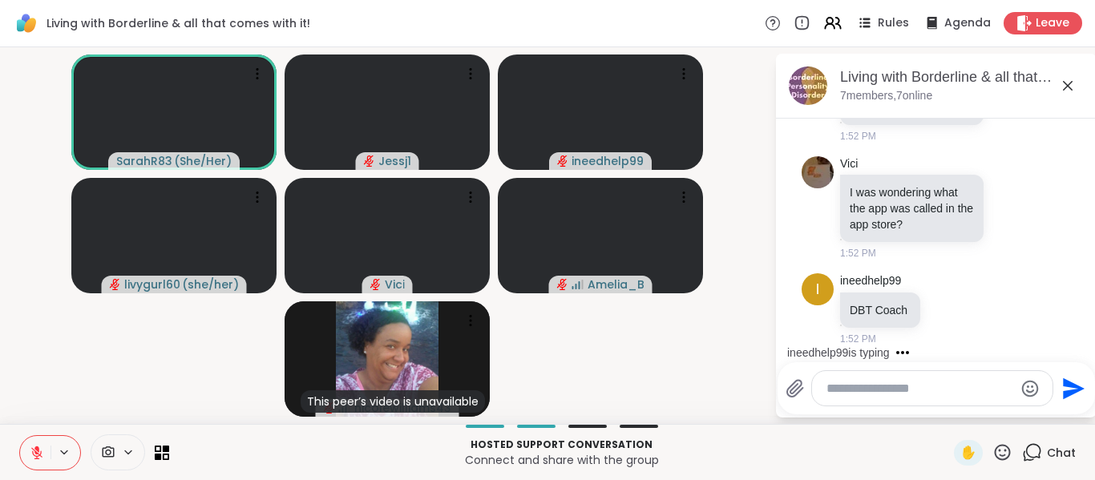
click at [1079, 350] on div "ineedhelp99 is typing" at bounding box center [940, 353] width 314 height 26
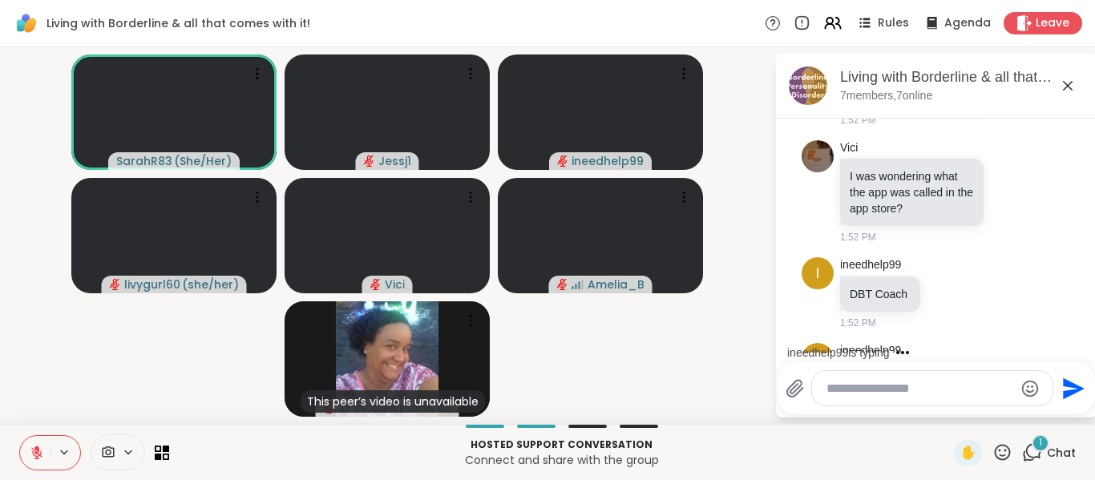
click at [1079, 350] on div "ineedhelp99 is typing" at bounding box center [940, 353] width 314 height 26
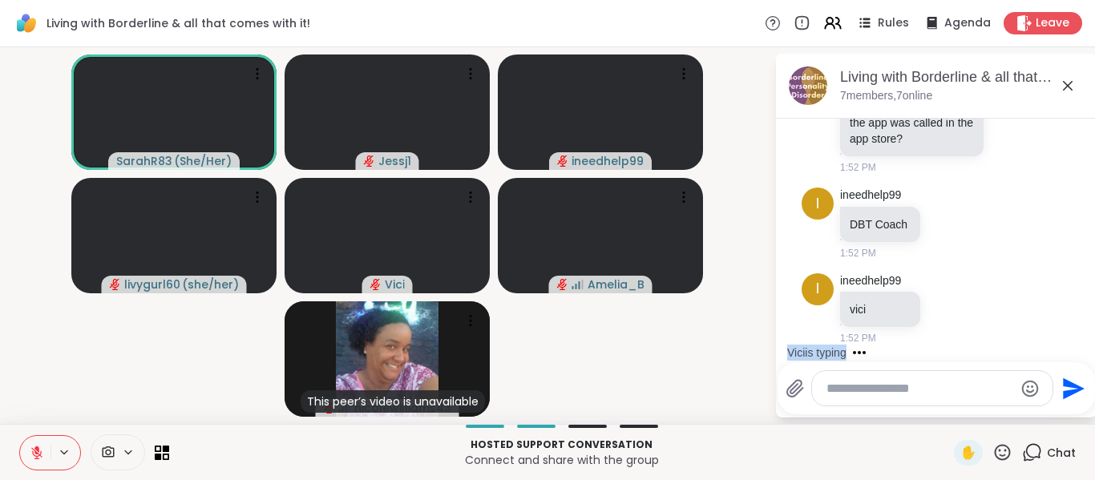
click at [1079, 346] on div "Vici is typing" at bounding box center [940, 353] width 314 height 26
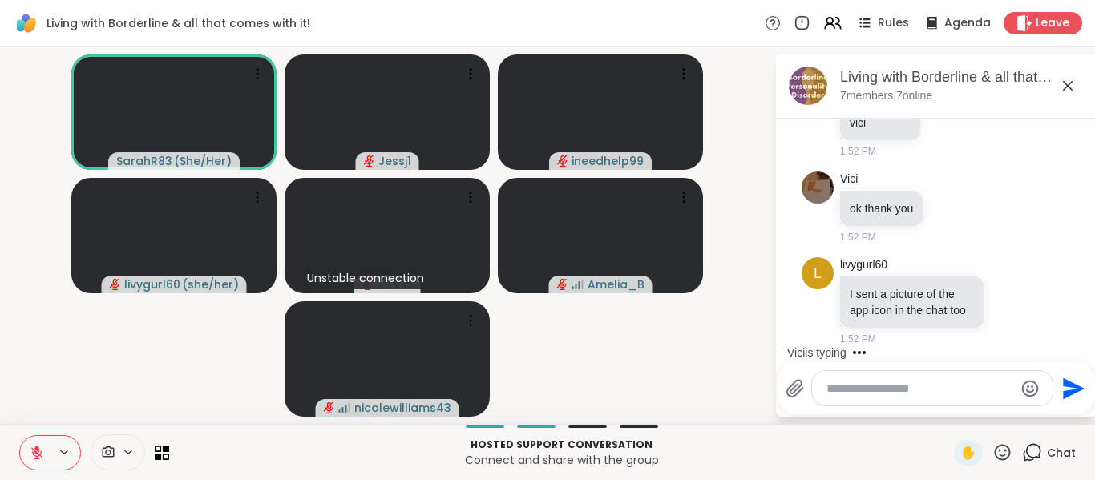
scroll to position [7835, 0]
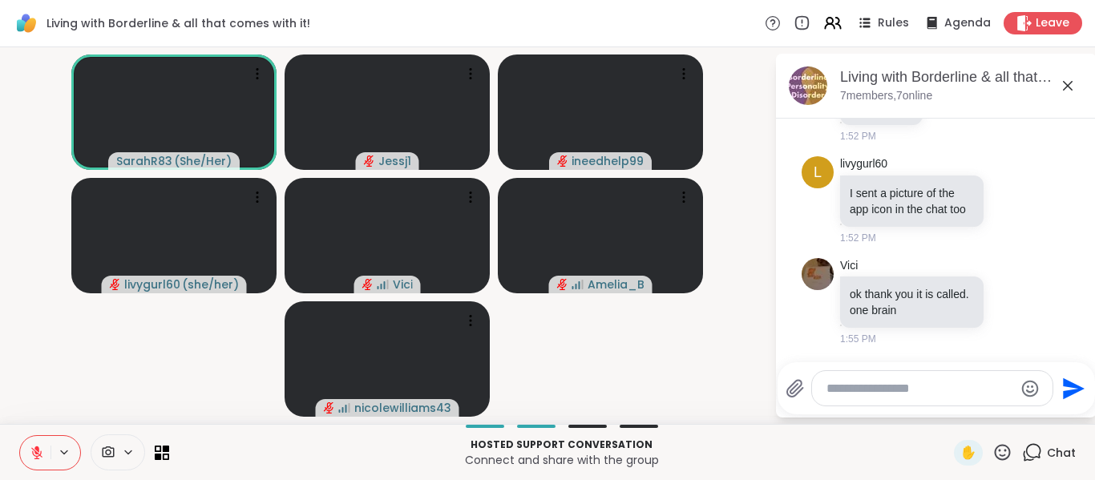
click at [36, 459] on icon at bounding box center [36, 453] width 11 height 11
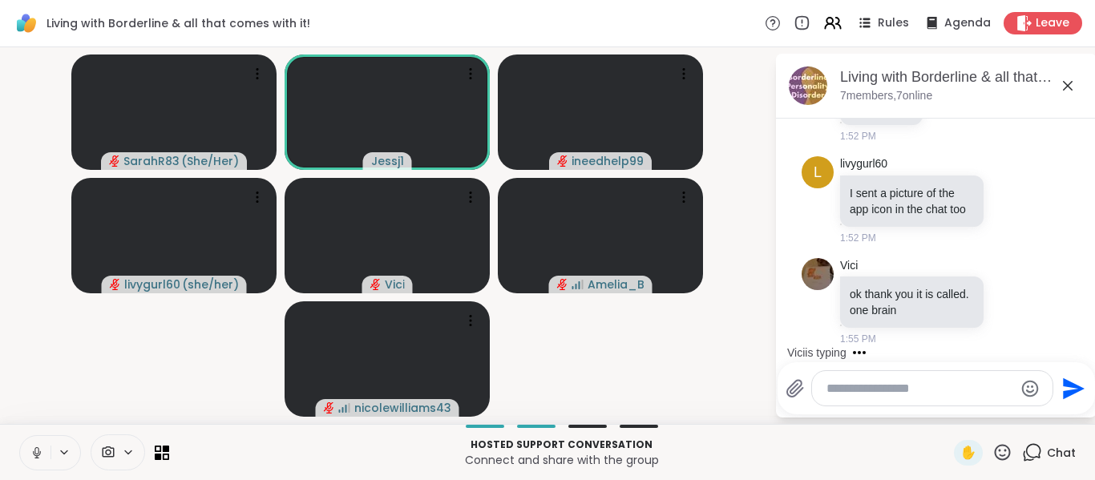
scroll to position [7803, 0]
click at [1077, 347] on div "Vici is typing" at bounding box center [940, 353] width 314 height 26
drag, startPoint x: 1077, startPoint y: 347, endPoint x: 1077, endPoint y: 330, distance: 17.6
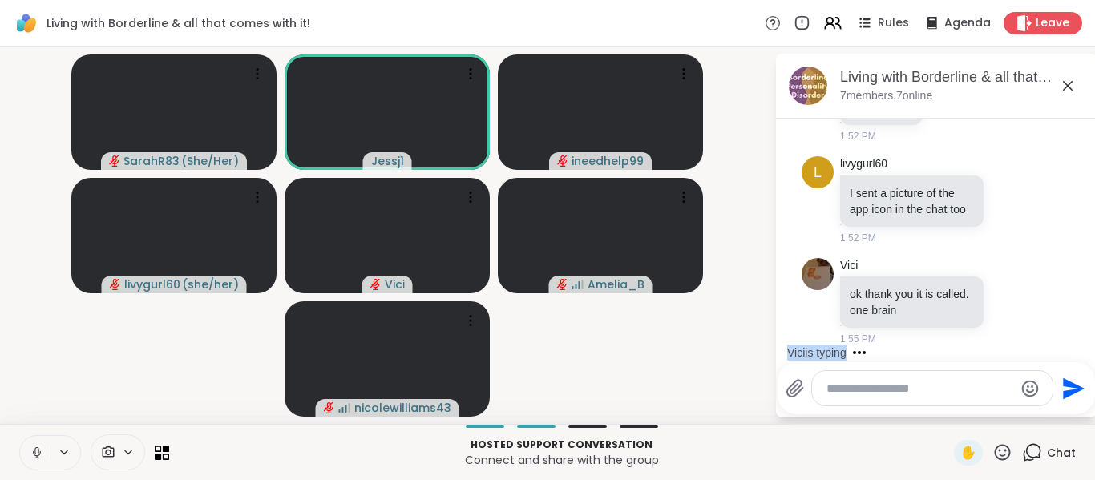
click at [1077, 330] on div "[DATE] [PERSON_NAME] i have BPD and it is really a mental health challenge 11:3…" at bounding box center [936, 236] width 321 height 234
click at [1078, 343] on div "Vici is typing" at bounding box center [940, 353] width 314 height 26
click at [36, 455] on icon at bounding box center [37, 453] width 14 height 14
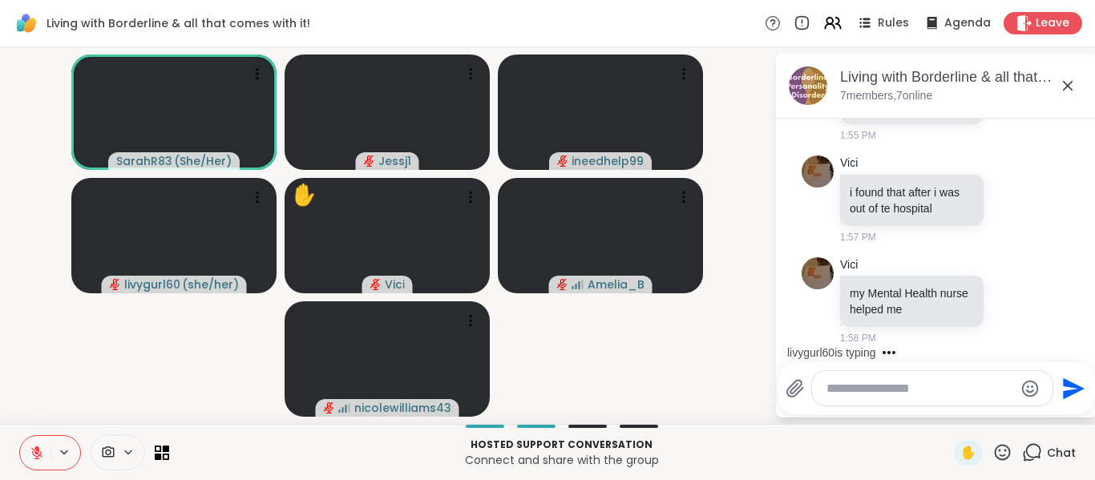
scroll to position [8156, 0]
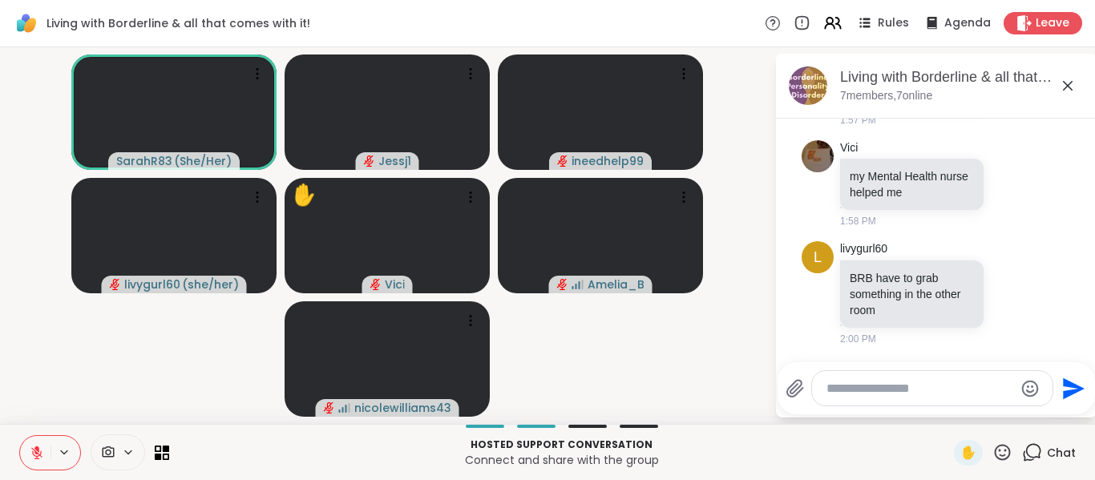
click at [34, 453] on icon at bounding box center [37, 453] width 14 height 14
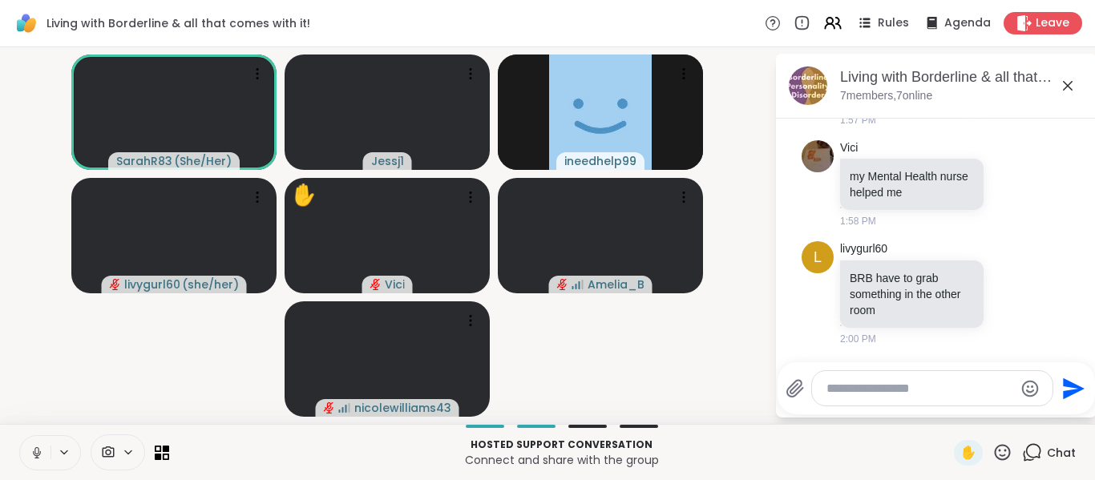
click at [38, 452] on icon at bounding box center [37, 453] width 14 height 14
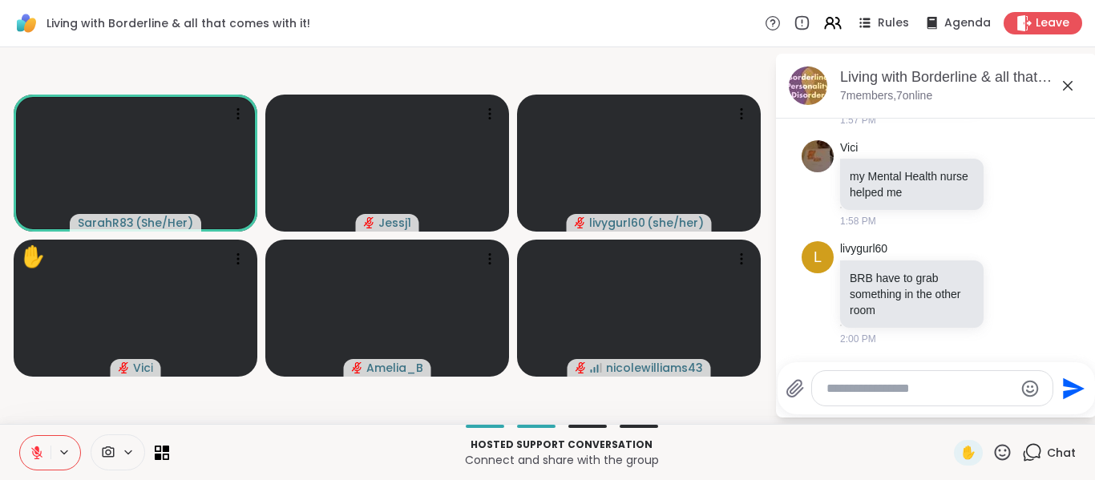
click at [857, 392] on textarea "Type your message" at bounding box center [920, 389] width 187 height 16
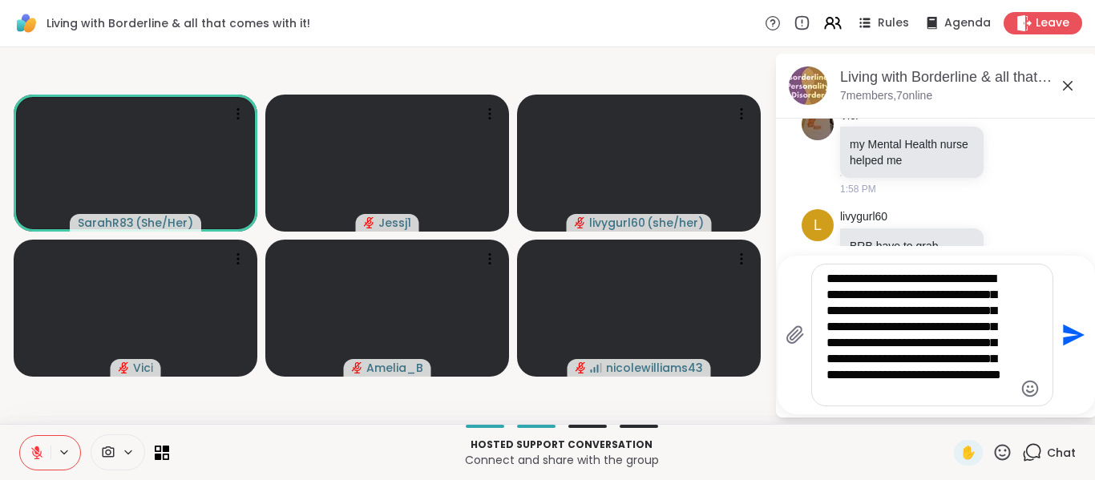
type textarea "**********"
click at [1031, 385] on icon "Emoji picker" at bounding box center [1030, 388] width 19 height 19
click at [962, 395] on textarea "**********" at bounding box center [920, 335] width 187 height 128
click at [1067, 332] on icon "Send" at bounding box center [1074, 336] width 22 height 22
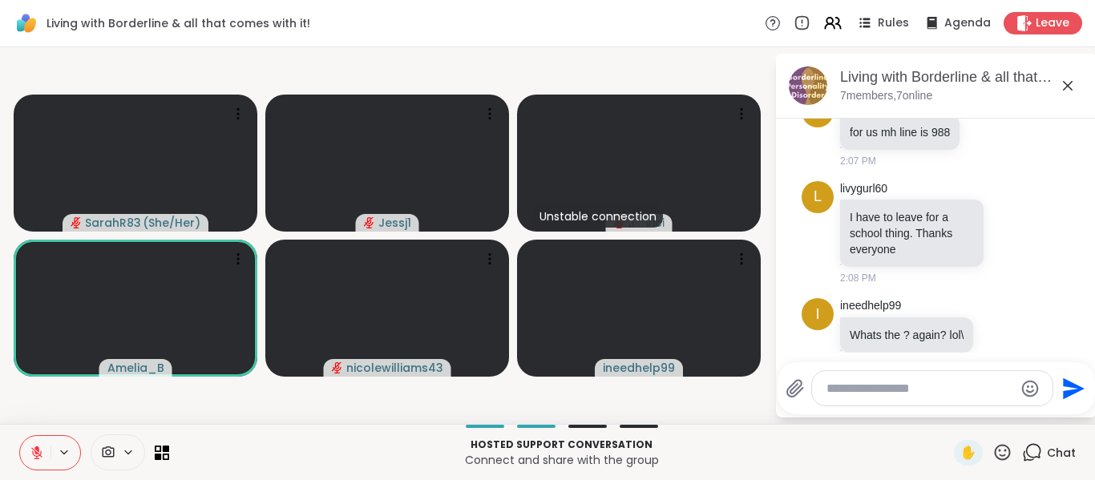
scroll to position [8649, 0]
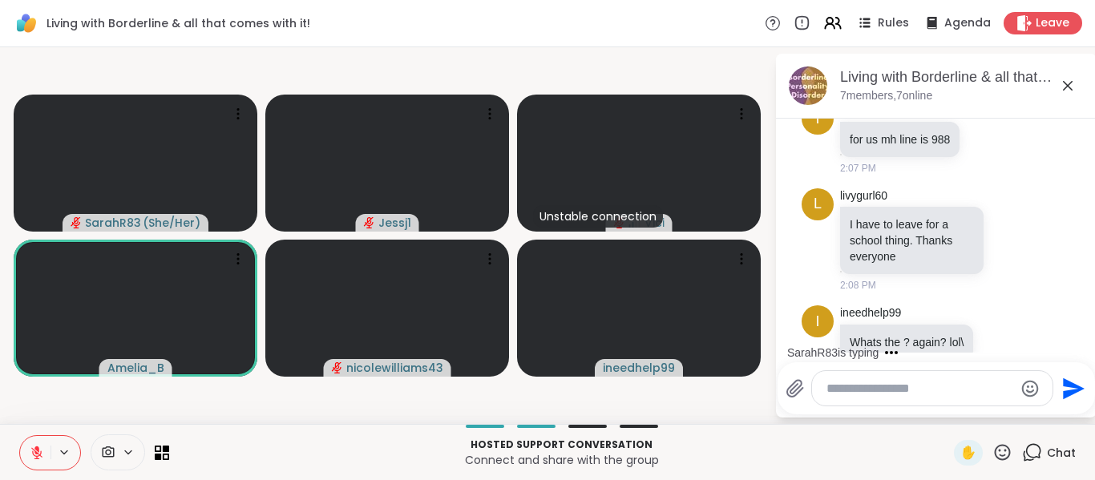
click at [1079, 346] on div "SarahR83 is typing" at bounding box center [940, 353] width 314 height 26
click at [1078, 345] on div "SarahR83 is typing" at bounding box center [940, 353] width 314 height 26
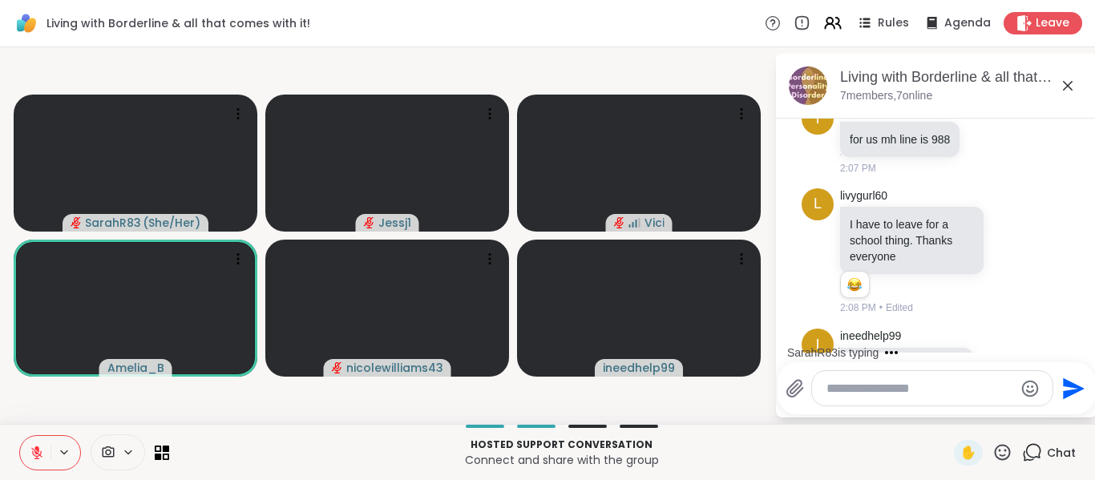
click at [1078, 345] on div "SarahR83 is typing" at bounding box center [940, 353] width 314 height 26
click at [1079, 346] on div "SarahR83 is typing" at bounding box center [940, 353] width 314 height 26
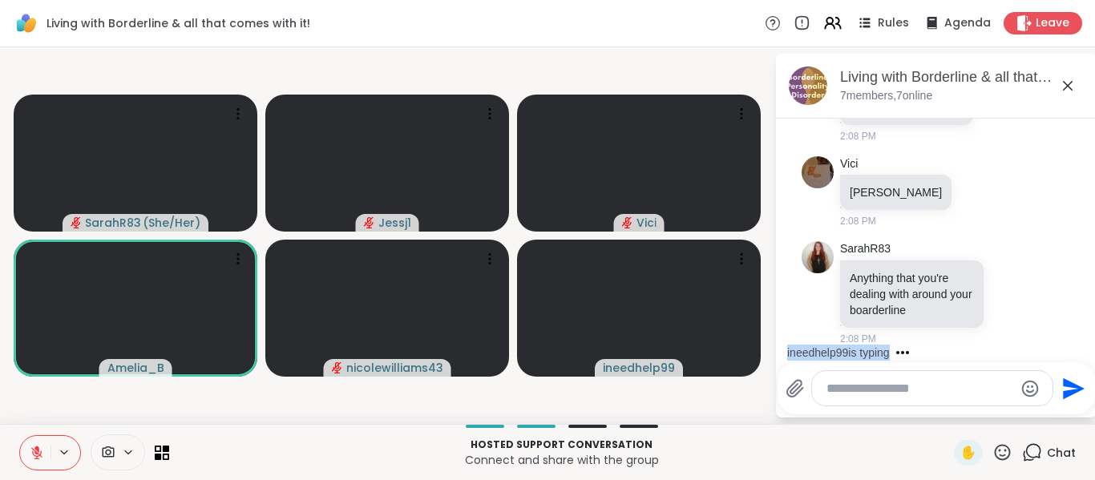
scroll to position [8972, 0]
click at [491, 119] on icon at bounding box center [490, 119] width 2 height 2
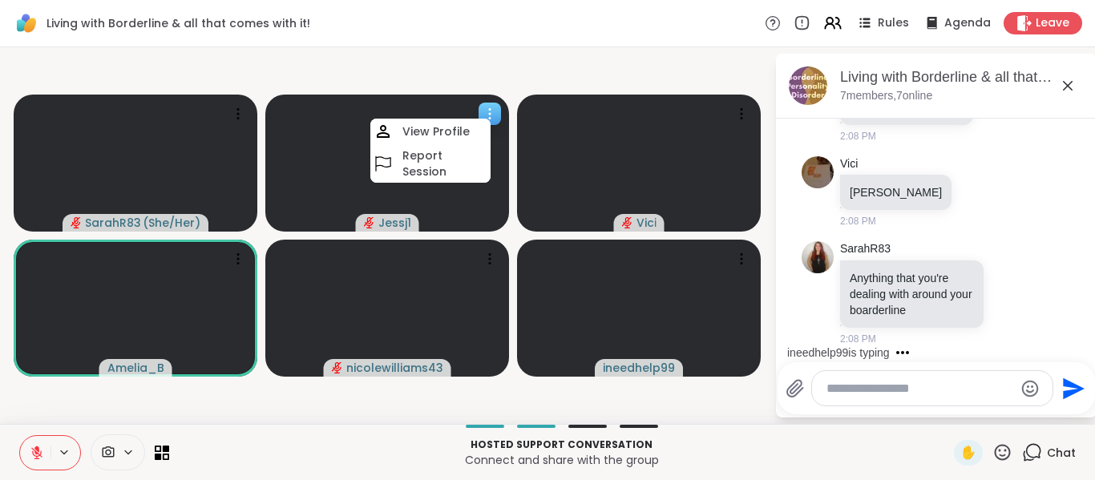
click at [291, 158] on video at bounding box center [387, 163] width 244 height 137
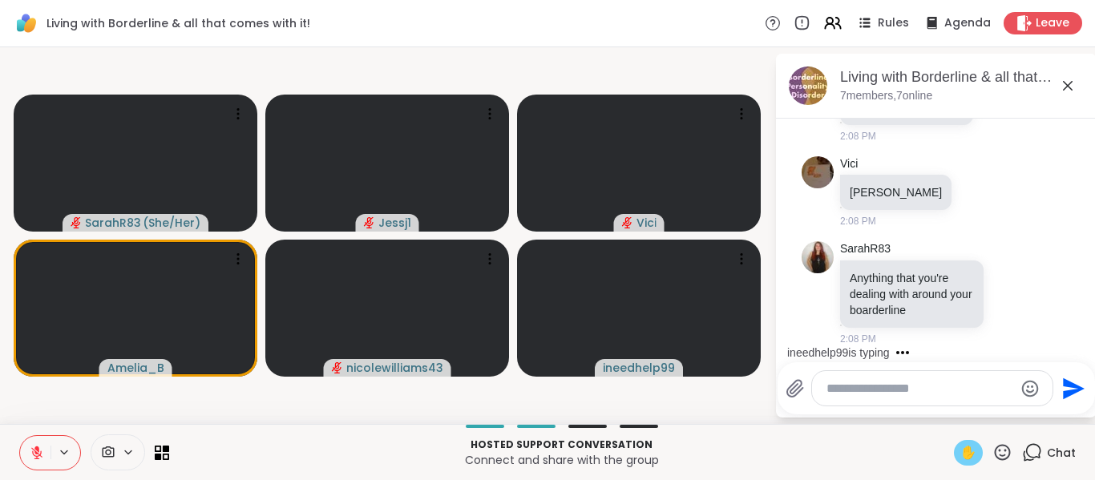
click at [961, 450] on span "✋" at bounding box center [969, 452] width 16 height 19
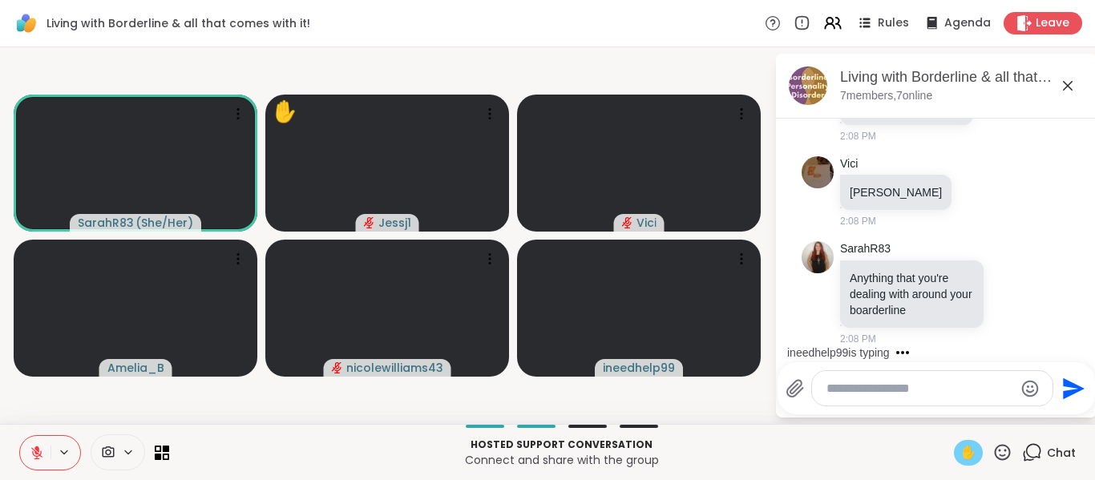
click at [961, 450] on span "✋" at bounding box center [969, 452] width 16 height 19
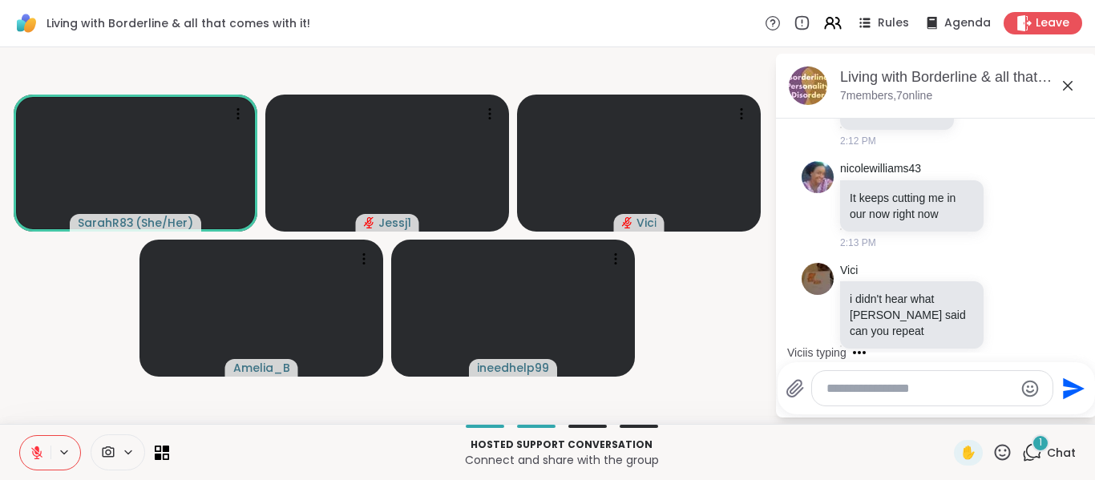
scroll to position [9538, 0]
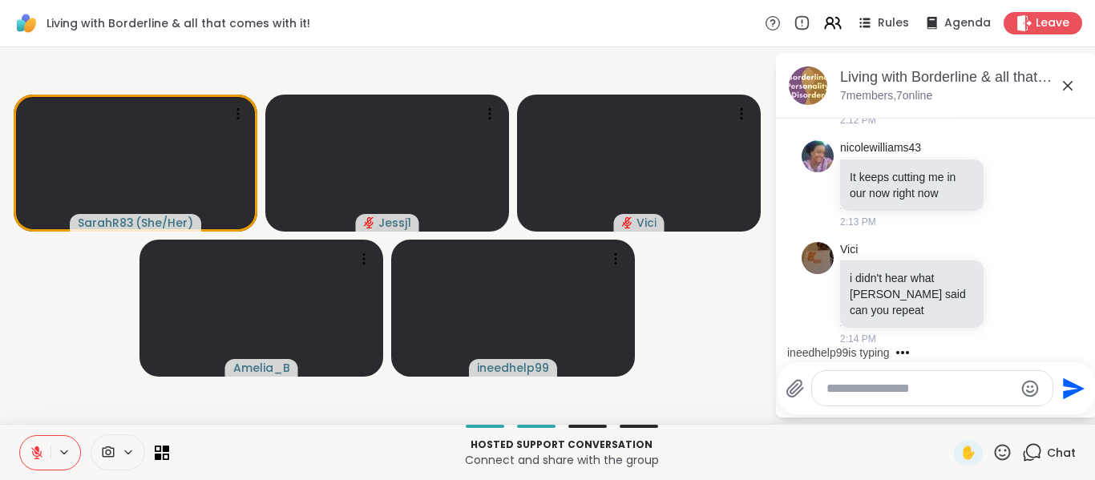
click at [909, 394] on textarea "Type your message" at bounding box center [920, 389] width 187 height 16
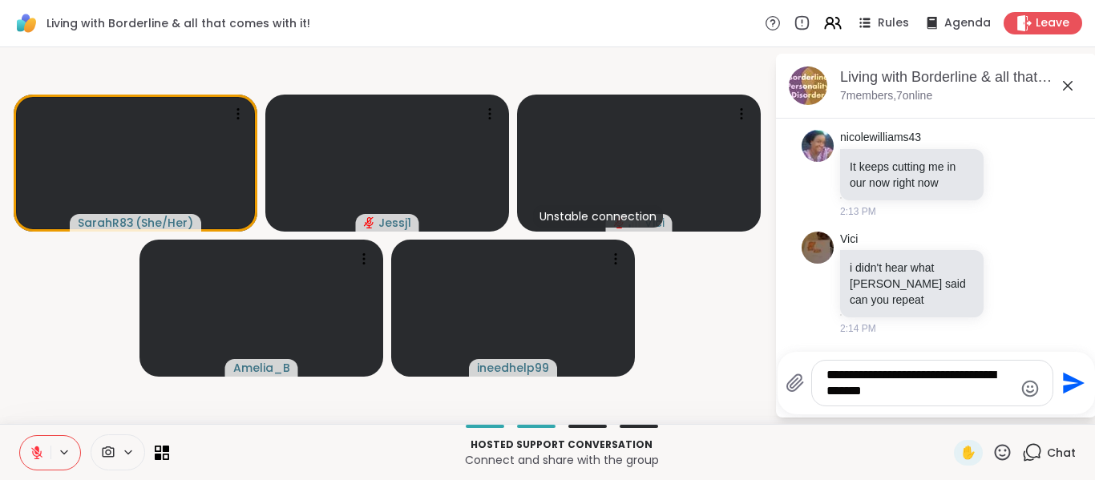
type textarea "**********"
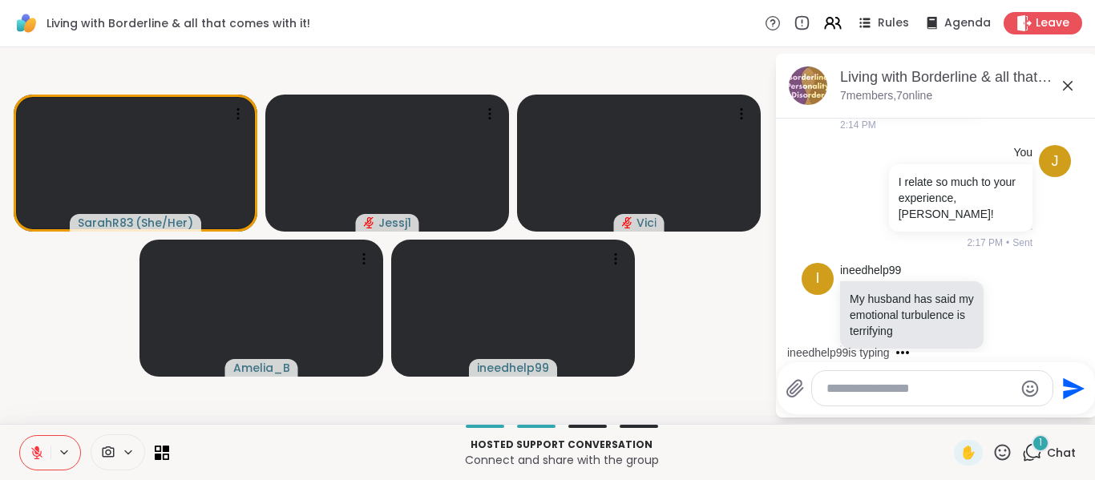
scroll to position [9789, 0]
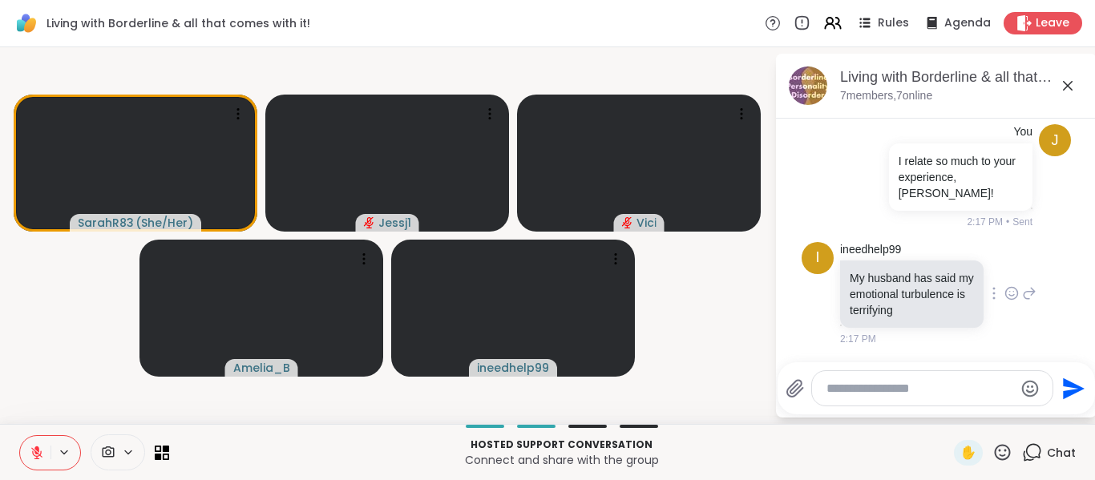
click at [1005, 290] on icon at bounding box center [1012, 294] width 14 height 16
click at [1005, 261] on div "Select Reaction: Heart" at bounding box center [1012, 268] width 14 height 14
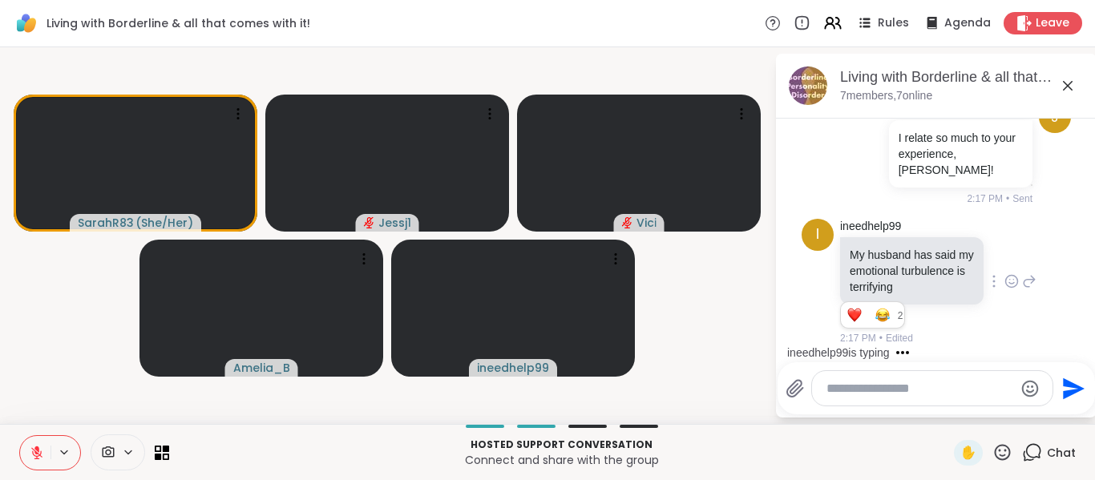
scroll to position [9930, 0]
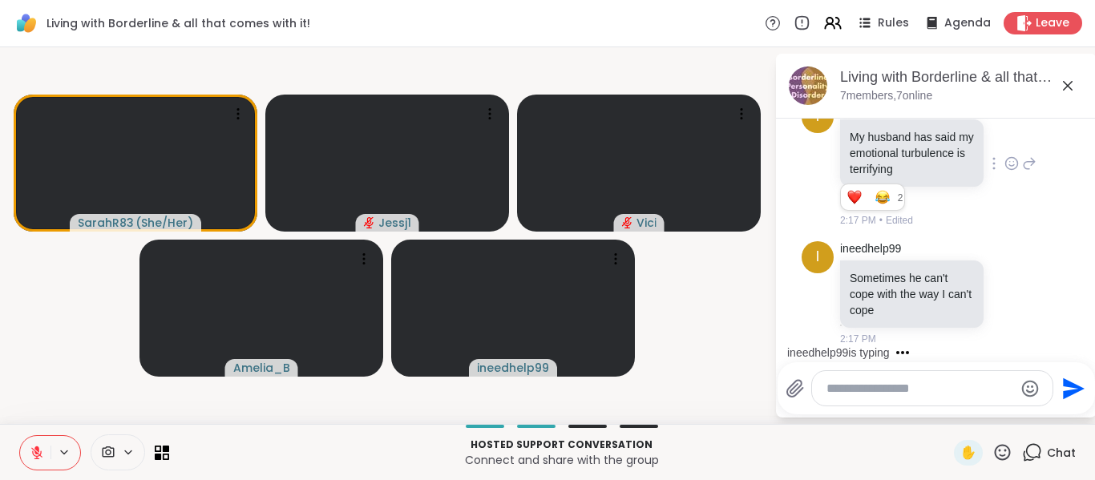
click at [33, 455] on icon at bounding box center [37, 453] width 14 height 14
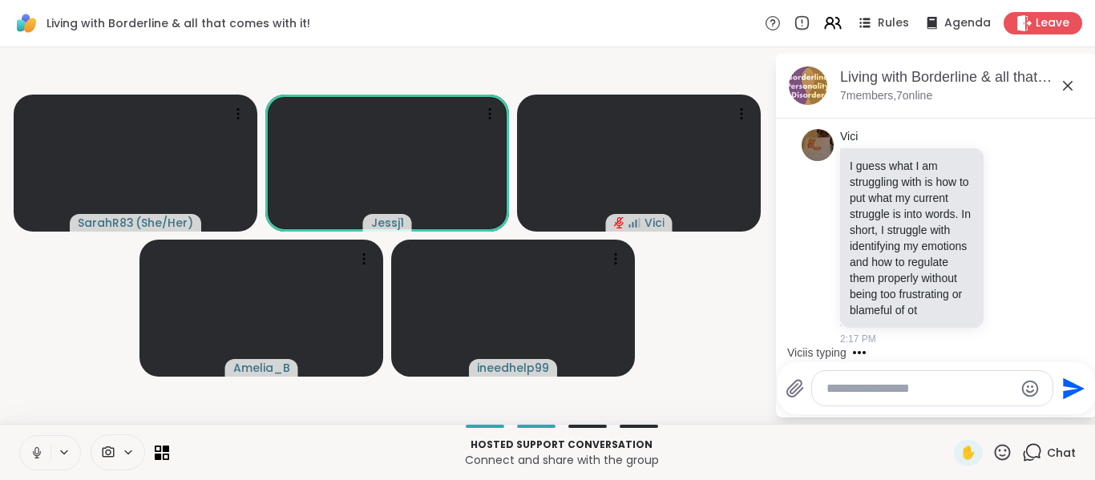
scroll to position [10362, 0]
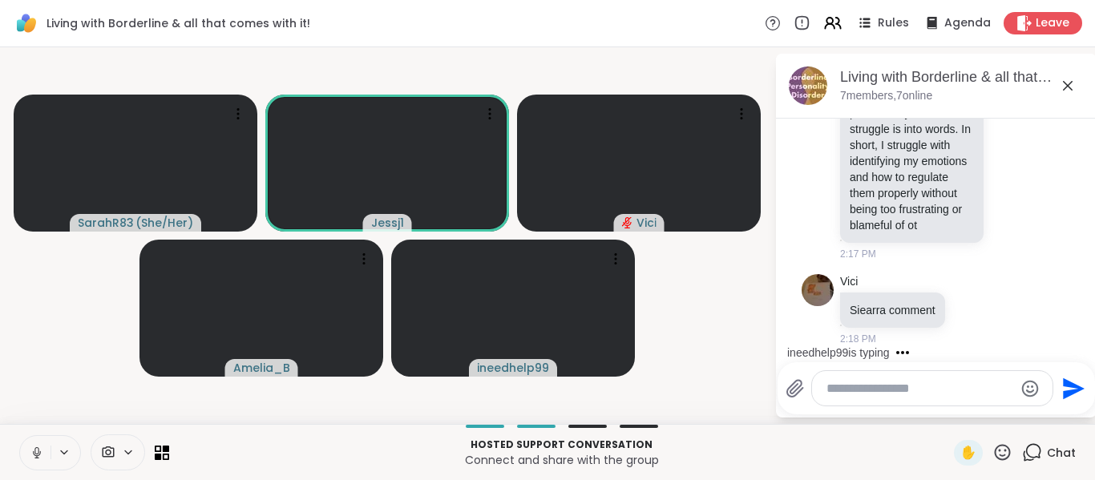
click at [34, 448] on icon at bounding box center [37, 453] width 14 height 14
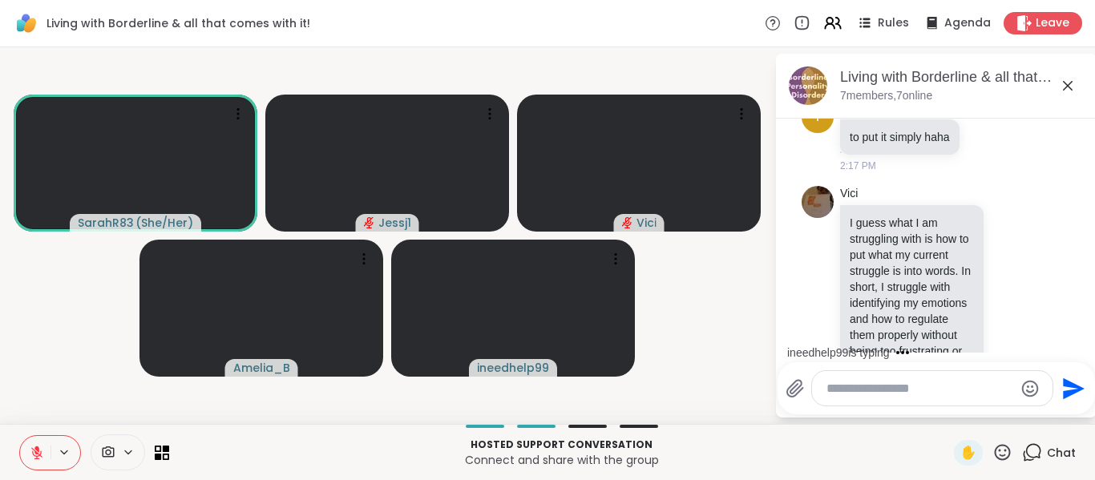
scroll to position [10041, 0]
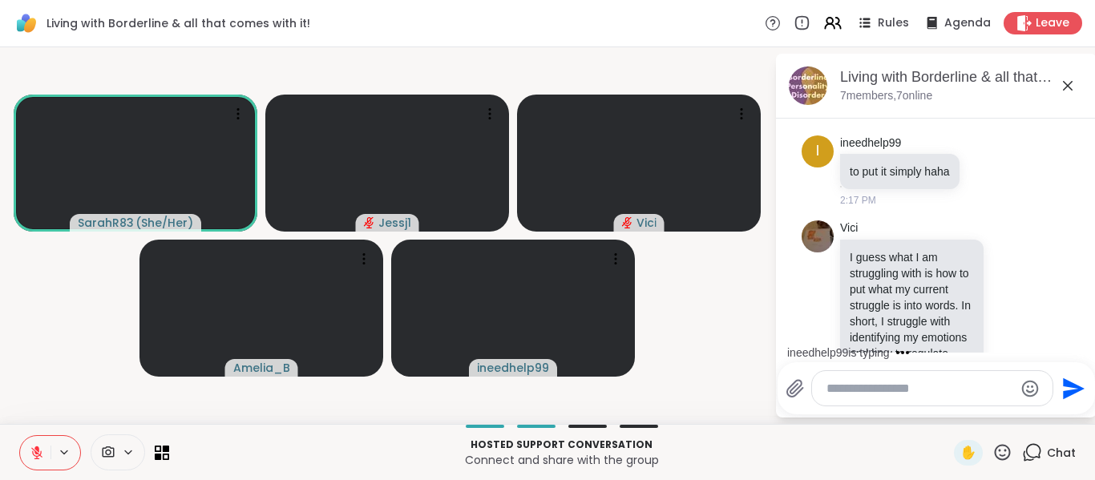
click at [1079, 343] on div "ineedhelp99 is typing" at bounding box center [940, 353] width 314 height 26
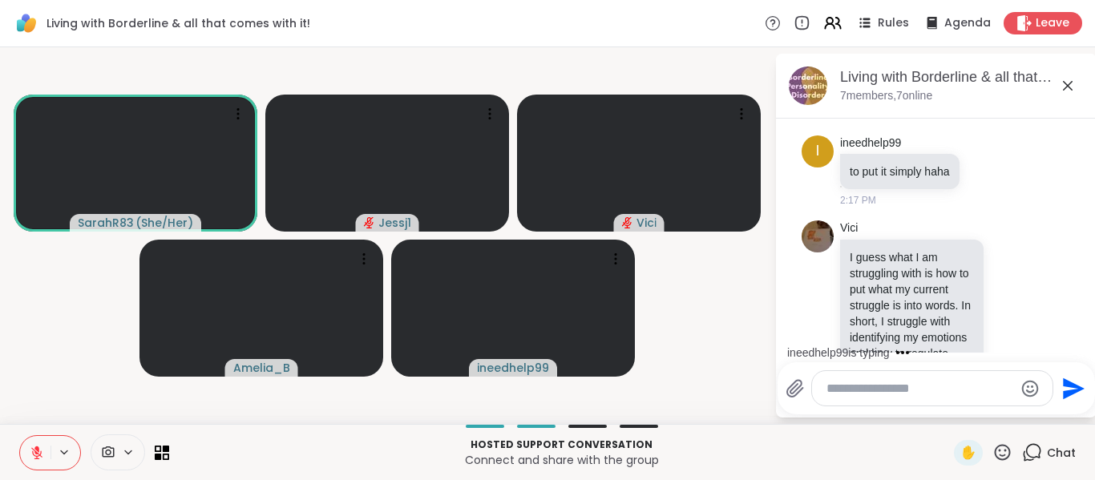
click at [1079, 343] on div "ineedhelp99 is typing" at bounding box center [940, 353] width 314 height 26
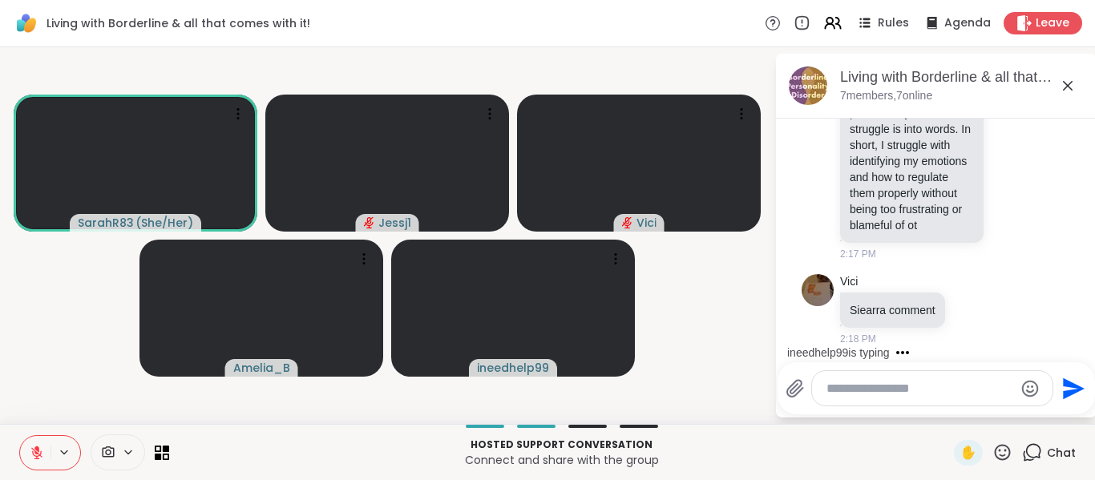
scroll to position [3, 0]
click at [1078, 346] on div "ineedhelp99 is typing" at bounding box center [940, 350] width 314 height 26
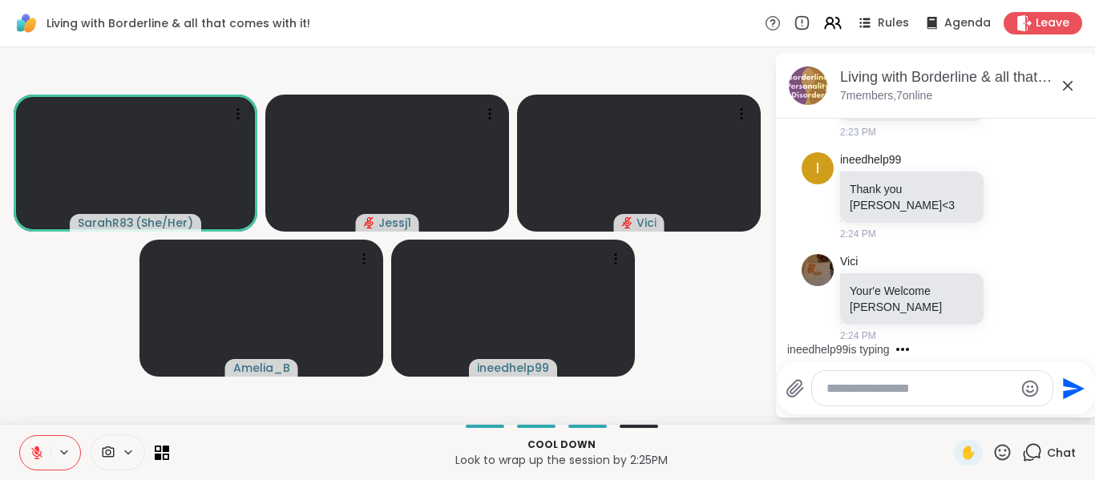
scroll to position [11965, 0]
click at [1023, 88] on icon at bounding box center [1030, 78] width 14 height 19
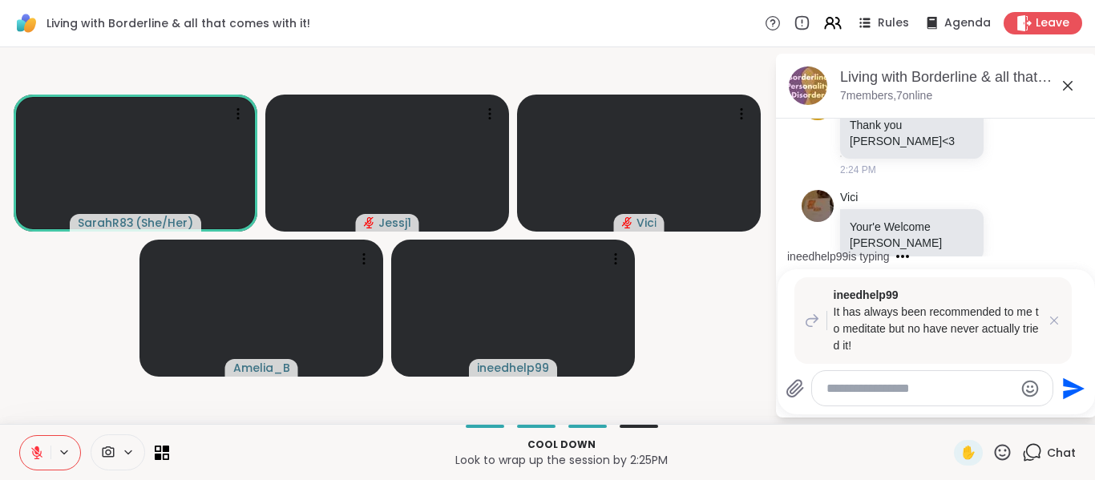
click at [909, 387] on textarea "Type your message" at bounding box center [920, 389] width 187 height 16
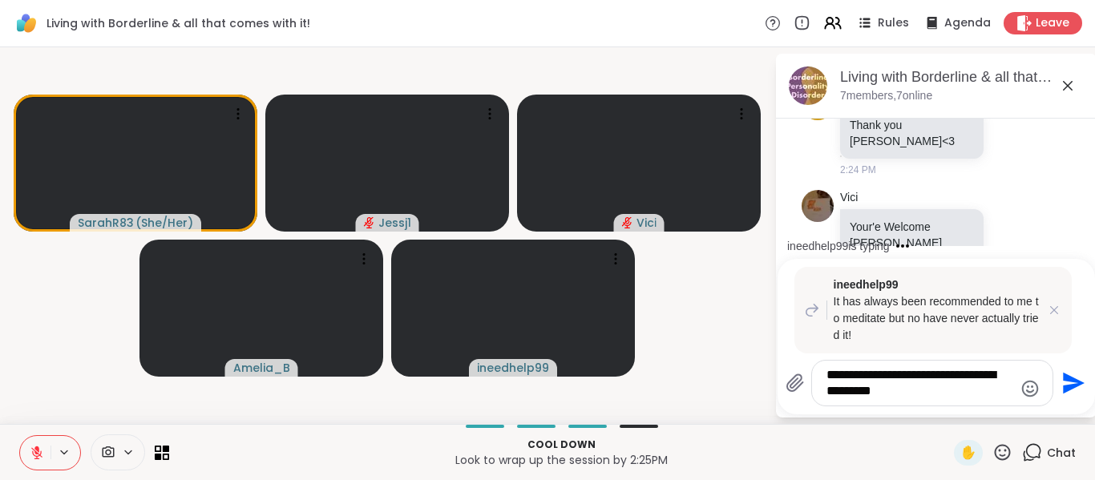
type textarea "**********"
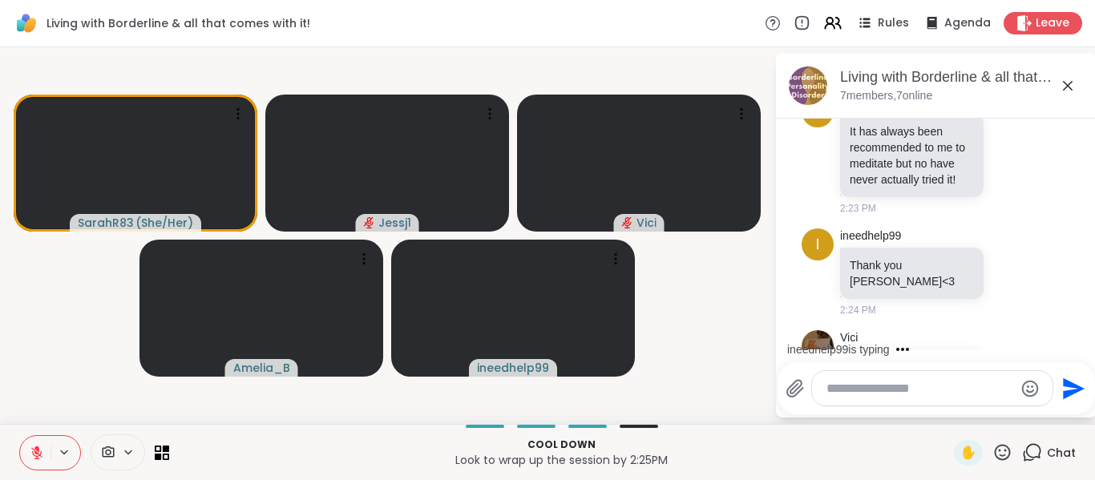
scroll to position [11822, 0]
click at [1078, 346] on div "ineedhelp99 is typing" at bounding box center [940, 350] width 314 height 26
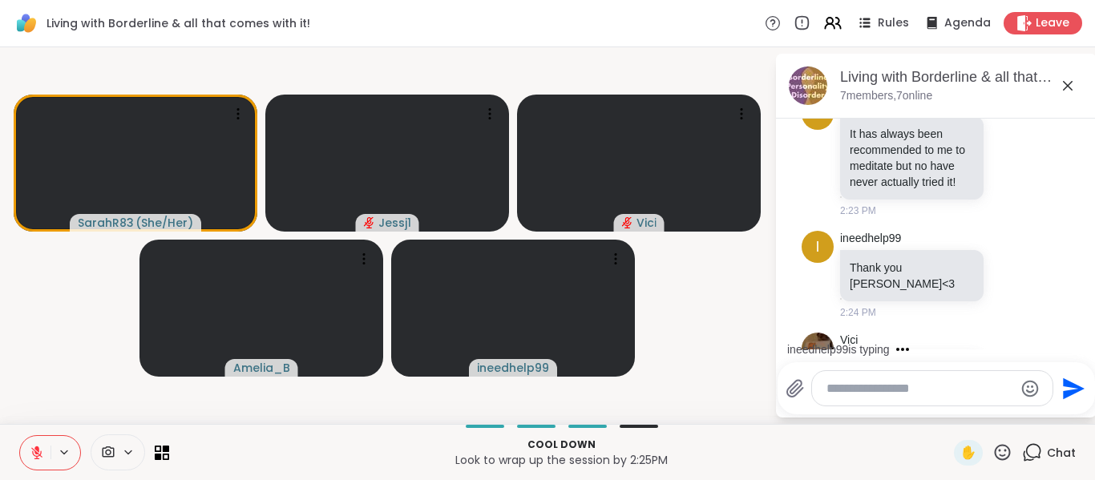
click at [1078, 346] on div "ineedhelp99 is typing" at bounding box center [940, 350] width 314 height 26
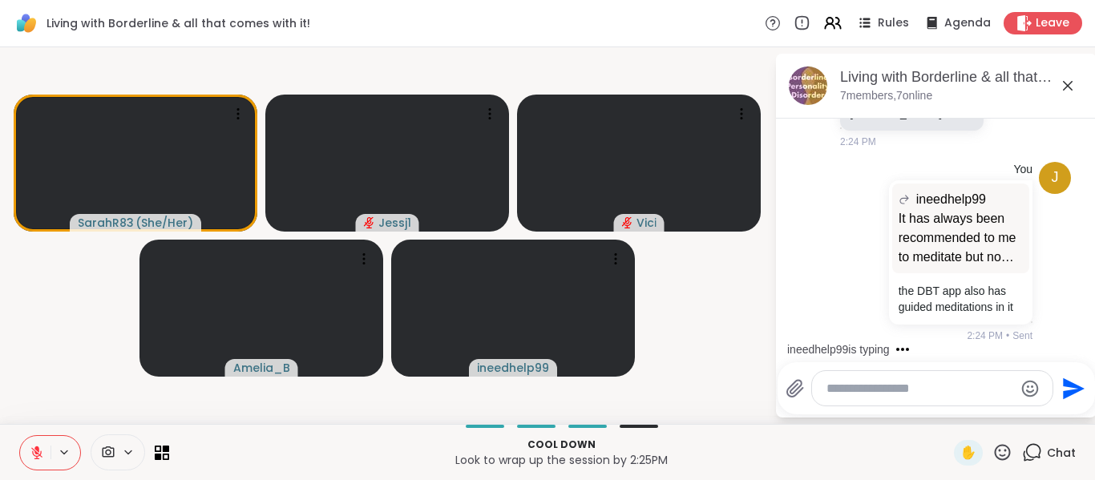
scroll to position [12303, 0]
drag, startPoint x: 1078, startPoint y: 346, endPoint x: 1074, endPoint y: 354, distance: 9.0
click at [1074, 354] on div "ineedhelp99 is typing" at bounding box center [940, 350] width 314 height 26
click at [934, 384] on textarea "Type your message" at bounding box center [920, 389] width 187 height 16
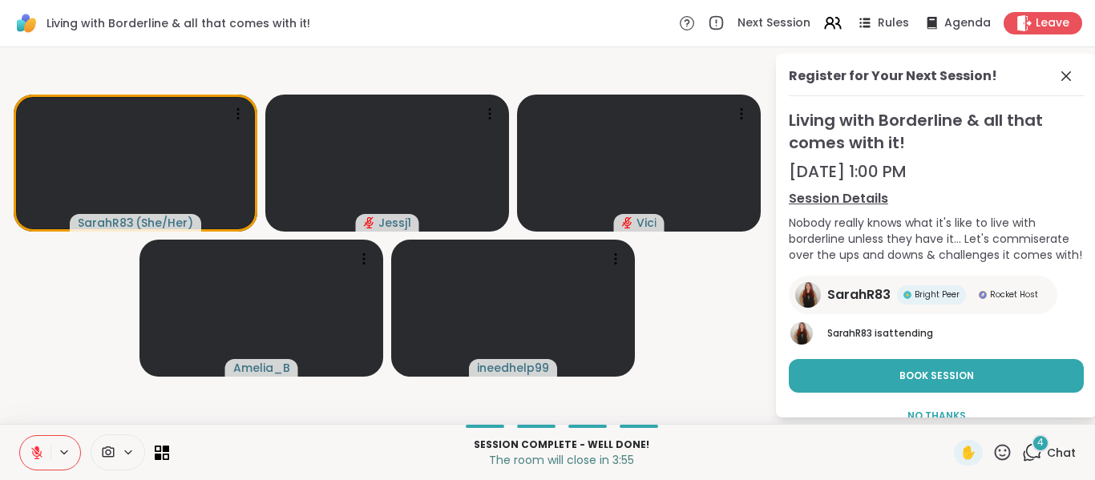
click at [1038, 446] on span "4" at bounding box center [1041, 443] width 6 height 14
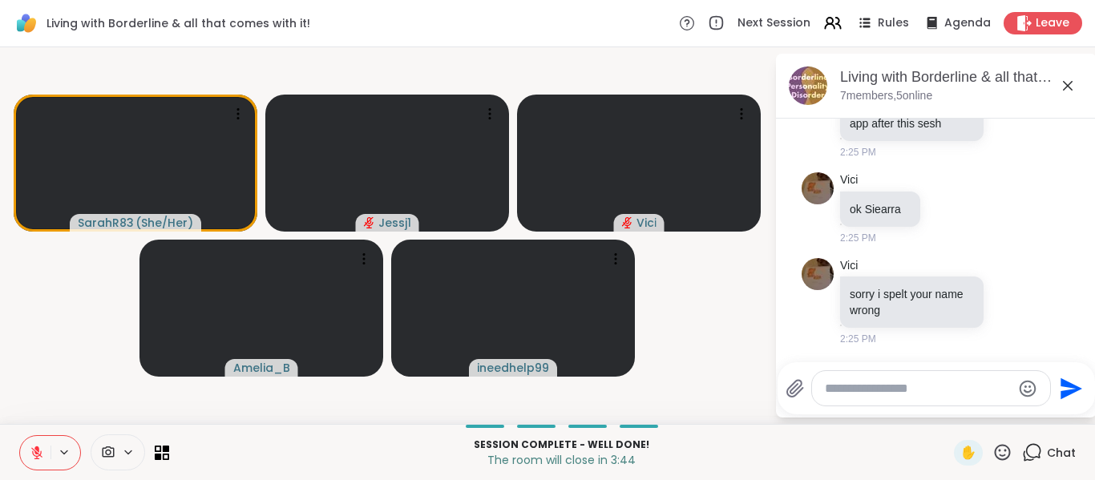
scroll to position [12635, 0]
click at [1025, 120] on icon at bounding box center [1030, 114] width 11 height 11
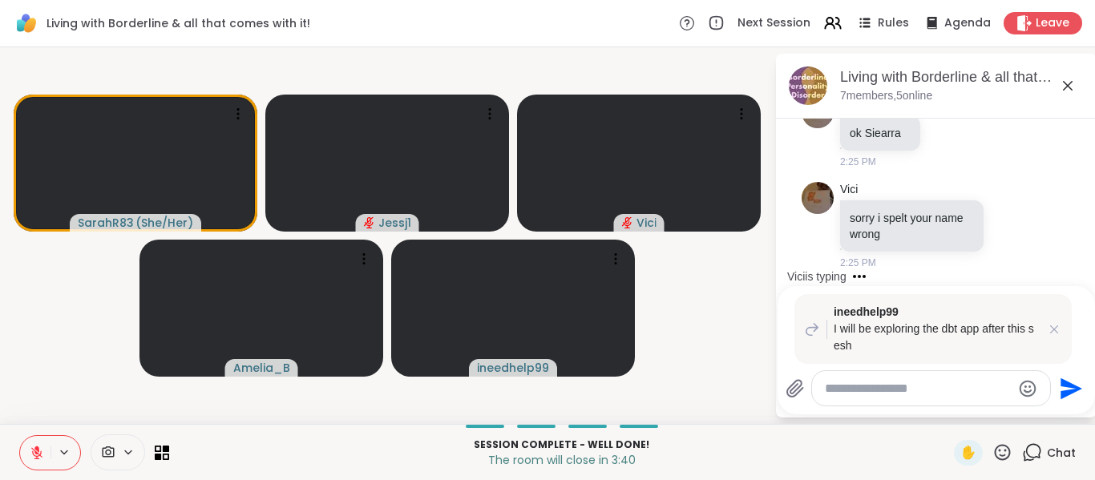
click at [1005, 47] on icon at bounding box center [1012, 38] width 14 height 16
click at [1004, 29] on button "Select Reaction: Heart" at bounding box center [1012, 13] width 32 height 32
click at [1053, 327] on icon at bounding box center [1055, 330] width 8 height 8
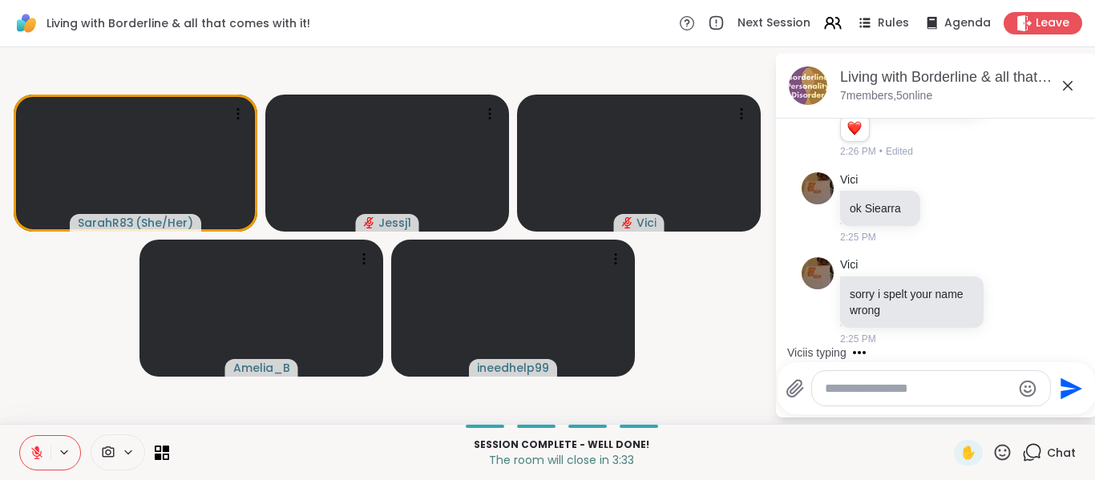
click at [1077, 348] on div "Vici is typing" at bounding box center [940, 353] width 314 height 26
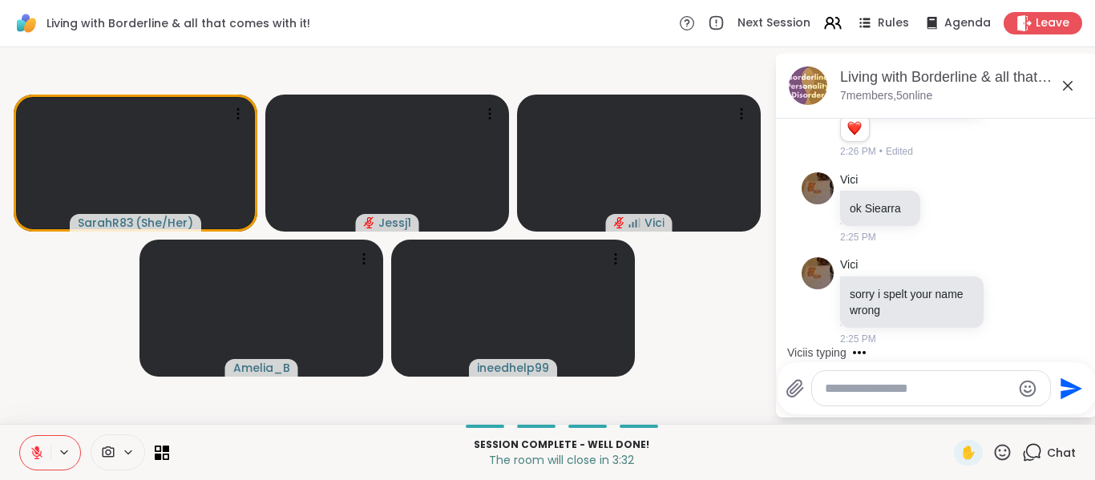
click at [1077, 348] on div "Vici is typing" at bounding box center [940, 353] width 314 height 26
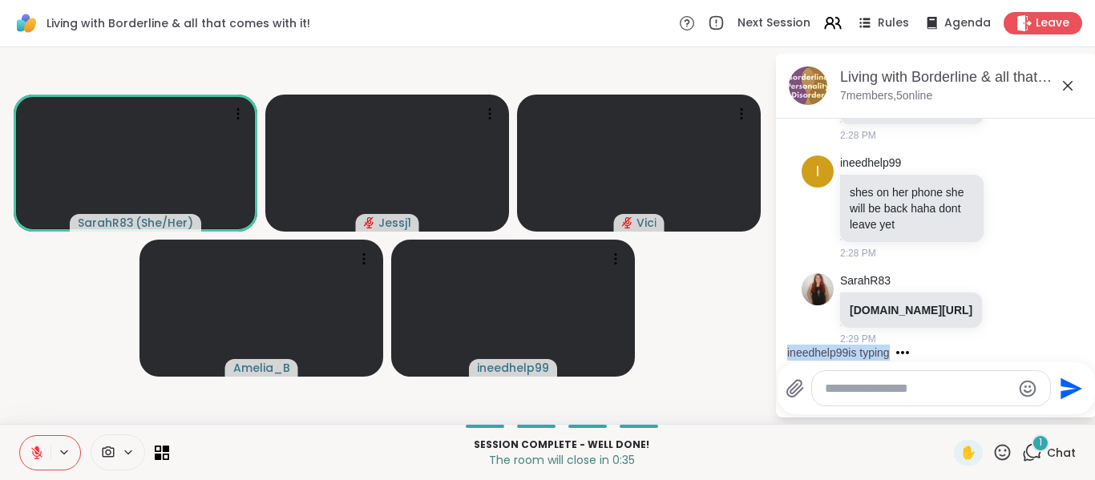
scroll to position [13219, 0]
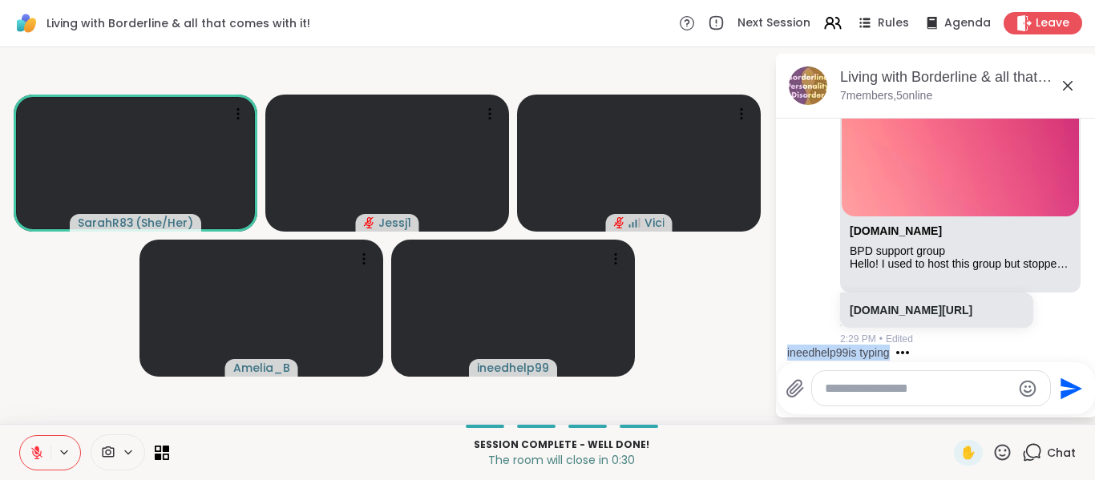
click at [1077, 344] on div "ineedhelp99 is typing" at bounding box center [940, 353] width 314 height 26
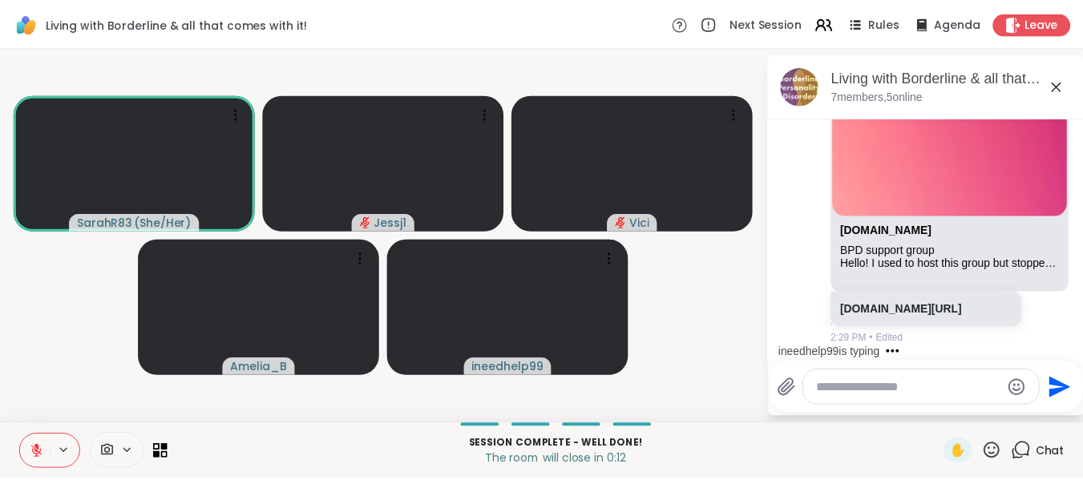
scroll to position [13630, 0]
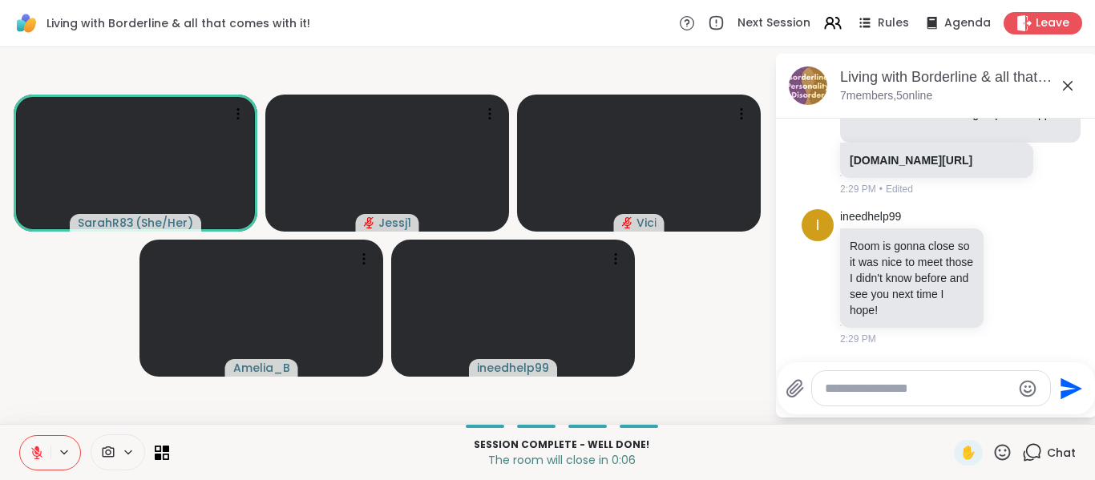
click at [950, 391] on textarea "Type your message" at bounding box center [918, 389] width 187 height 16
type textarea "**********"
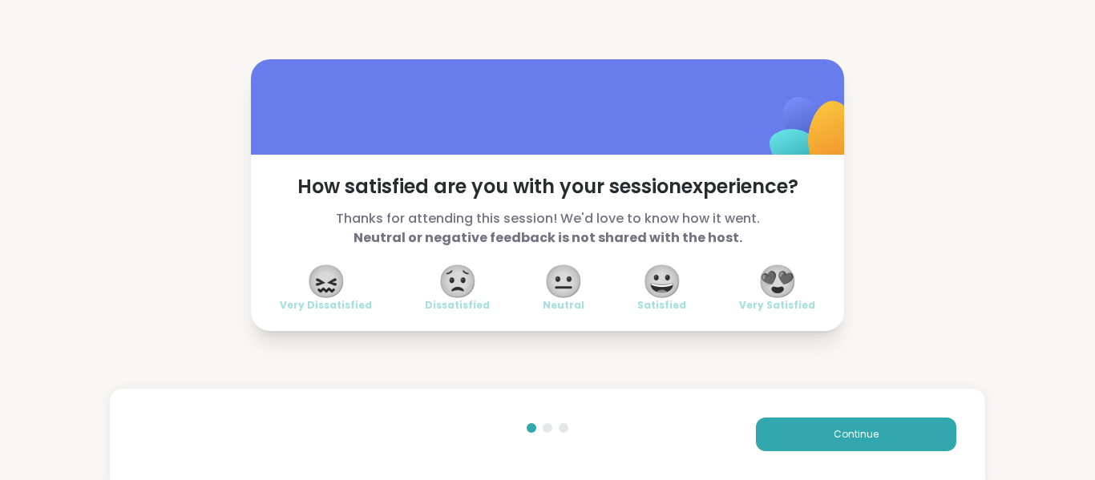
click at [662, 282] on span "😀" at bounding box center [662, 281] width 40 height 29
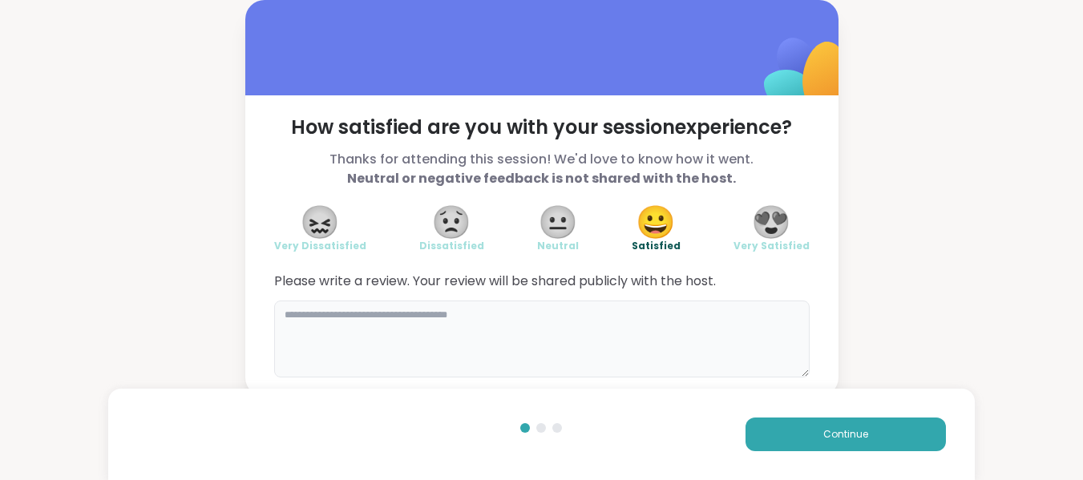
click at [671, 323] on textarea at bounding box center [542, 339] width 536 height 77
click at [334, 311] on textarea "**********" at bounding box center [542, 339] width 536 height 77
click at [493, 316] on textarea "**********" at bounding box center [542, 339] width 536 height 77
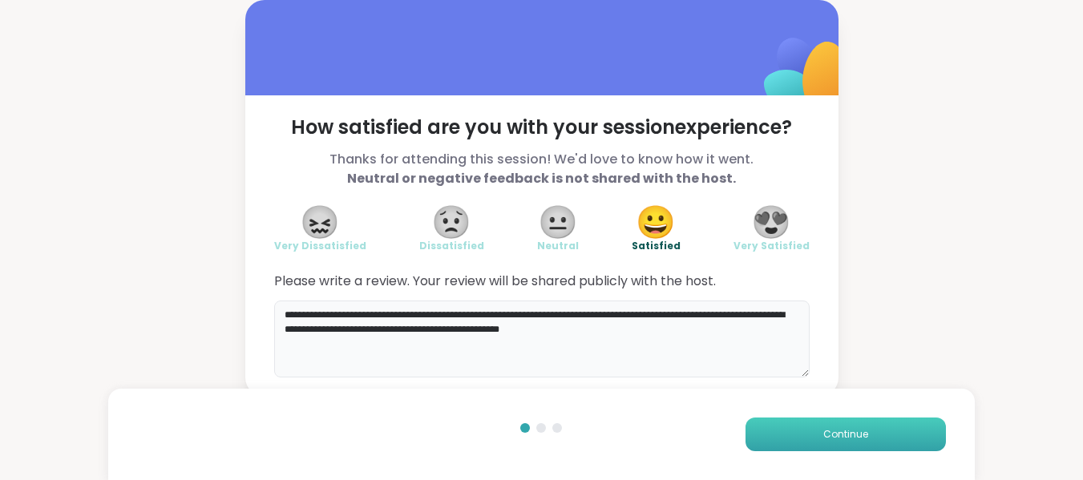
type textarea "**********"
click at [837, 434] on span "Continue" at bounding box center [846, 434] width 45 height 14
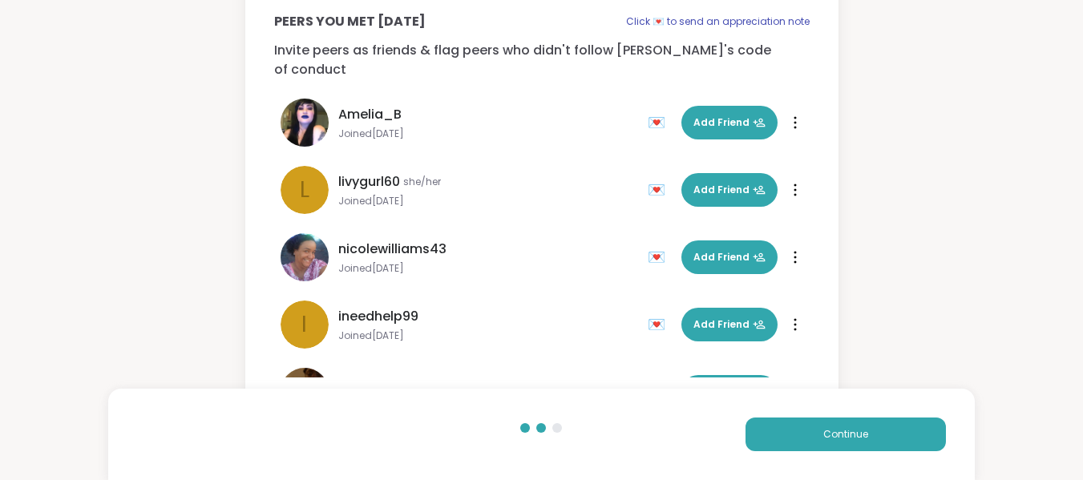
scroll to position [115, 0]
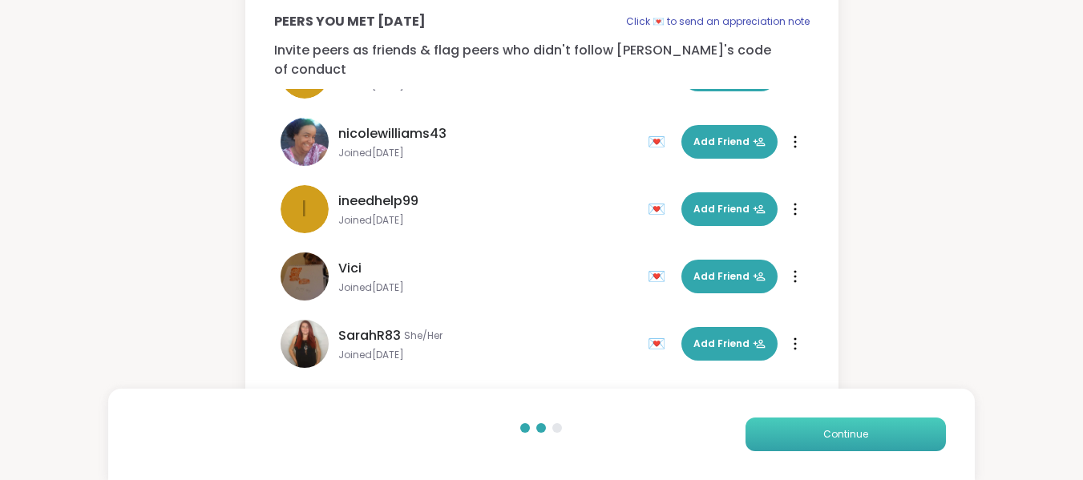
click at [829, 434] on span "Continue" at bounding box center [846, 434] width 45 height 14
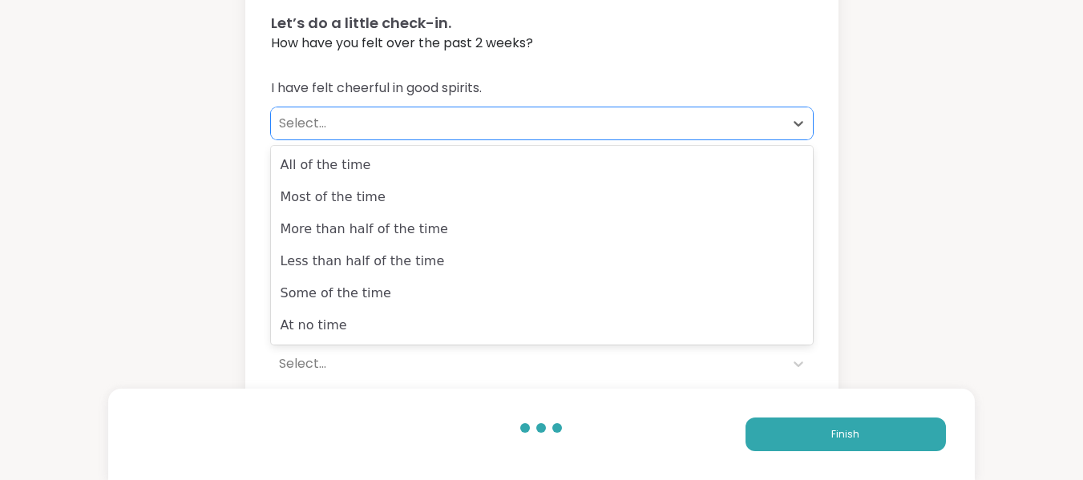
click at [302, 120] on div "Select..." at bounding box center [527, 123] width 497 height 19
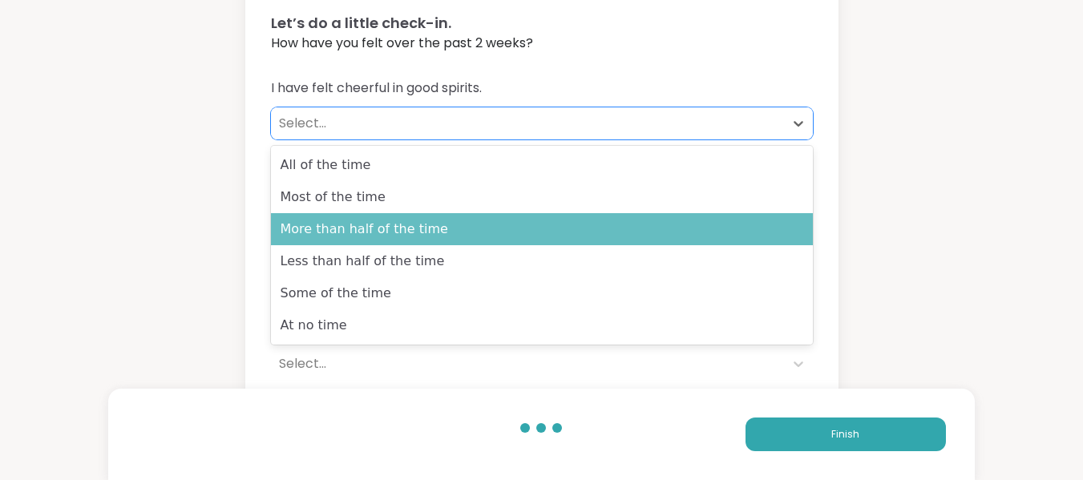
click at [330, 225] on div "More than half of the time" at bounding box center [542, 229] width 542 height 32
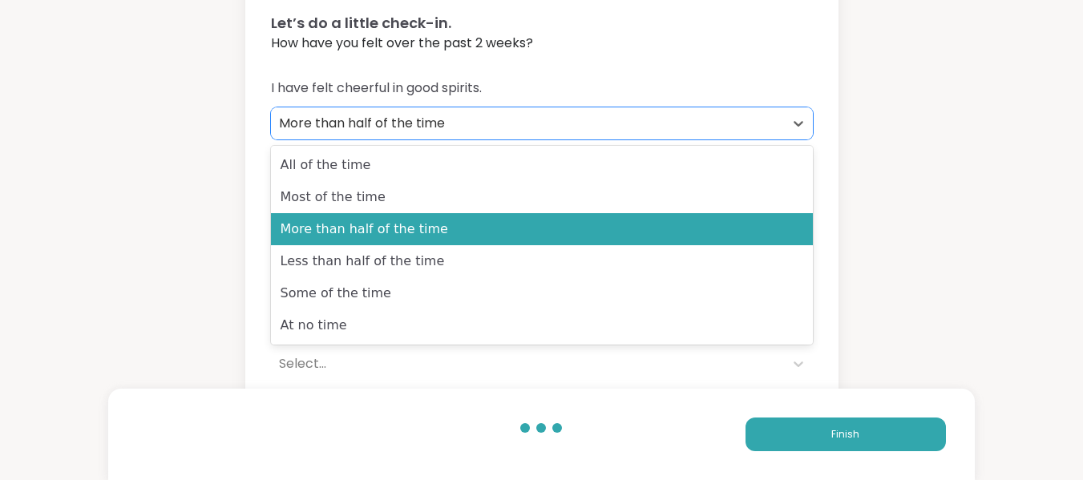
click at [340, 124] on div "More than half of the time" at bounding box center [527, 123] width 497 height 19
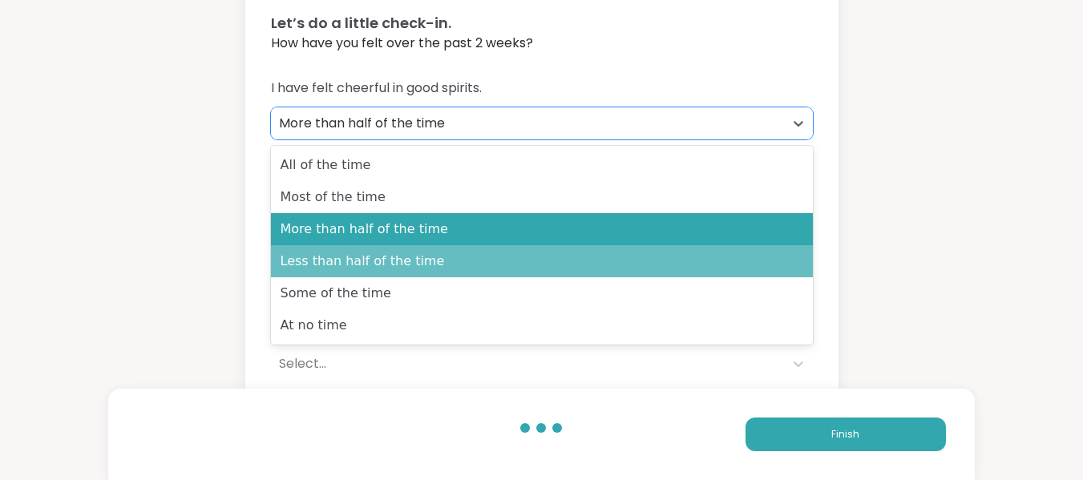
click at [347, 259] on div "Less than half of the time" at bounding box center [542, 261] width 542 height 32
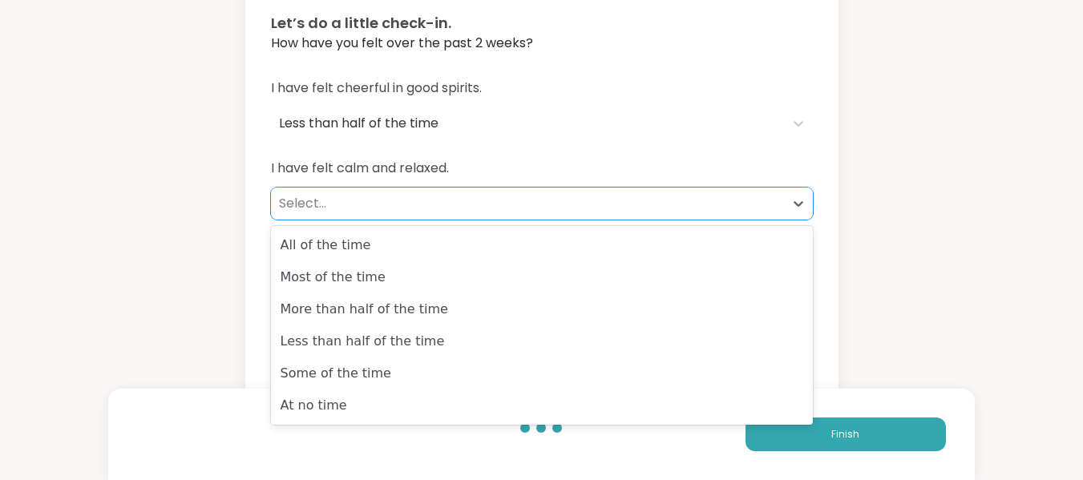
click at [307, 204] on div "Select..." at bounding box center [527, 203] width 497 height 19
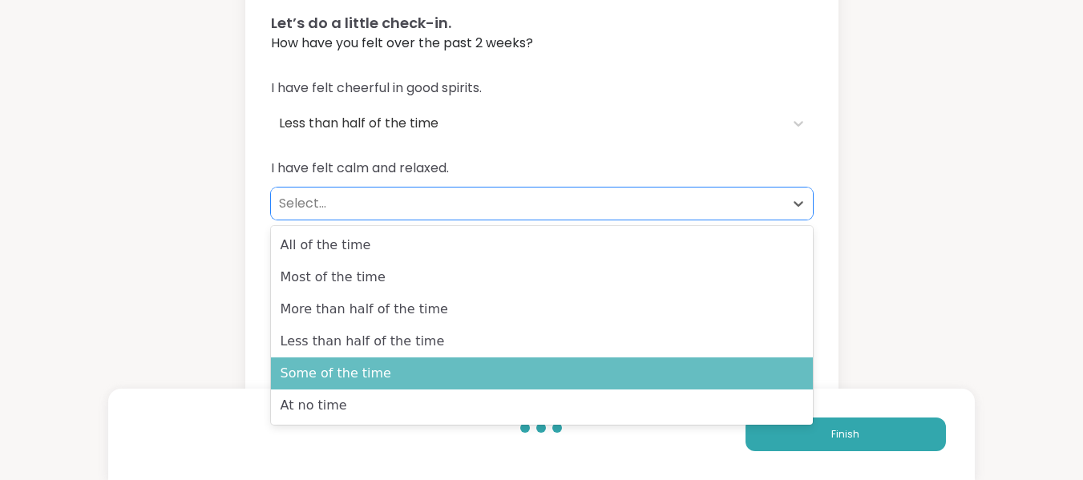
click at [363, 374] on div "Some of the time" at bounding box center [542, 374] width 542 height 32
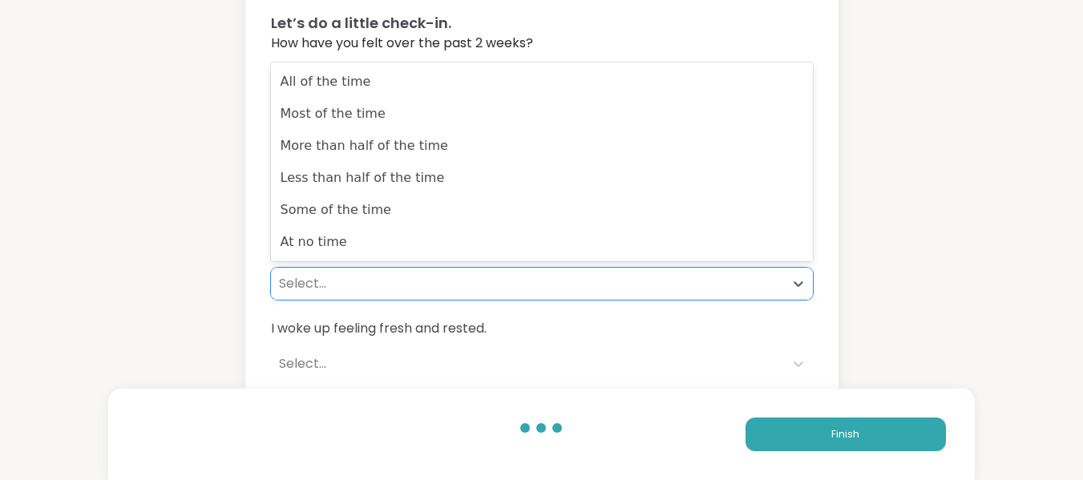
click at [318, 281] on div "Select..." at bounding box center [527, 283] width 497 height 19
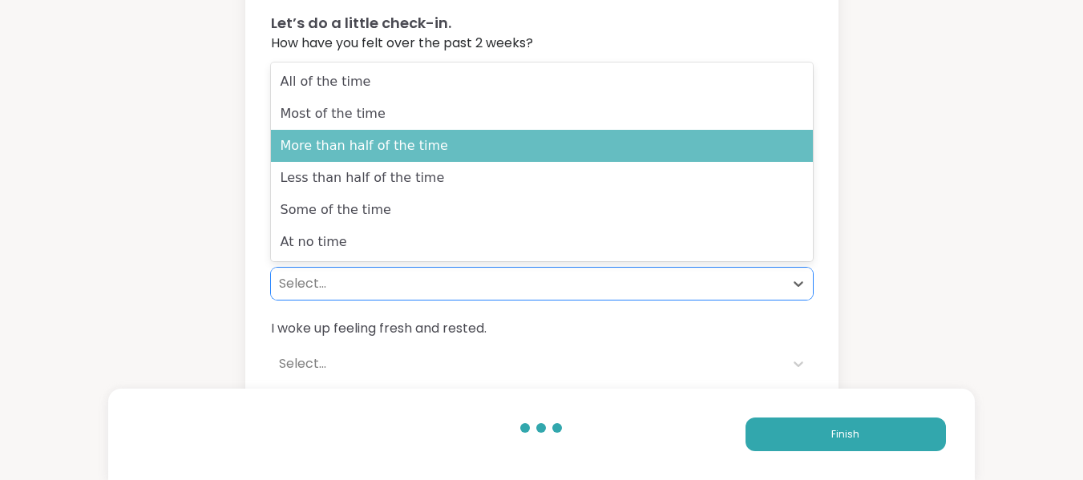
click at [346, 149] on div "More than half of the time" at bounding box center [542, 146] width 542 height 32
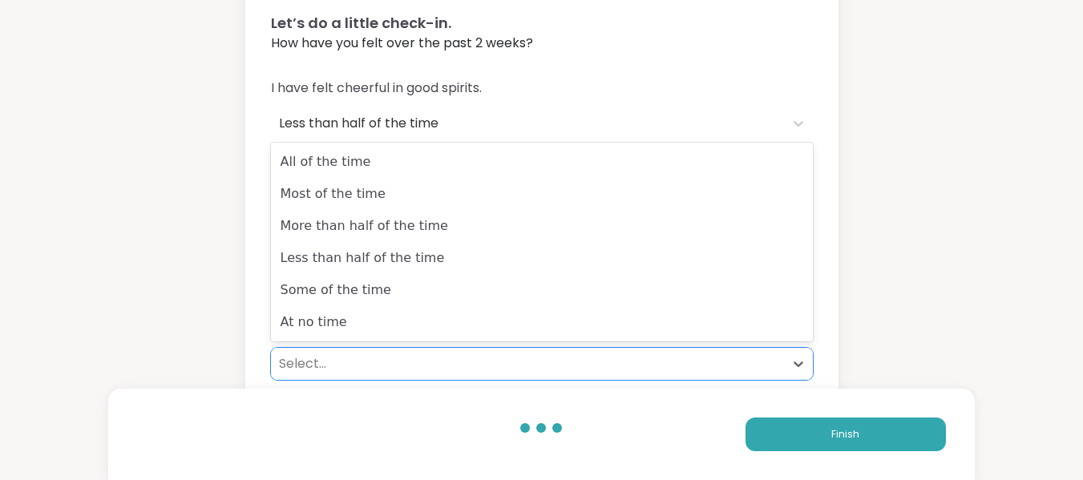
click at [316, 362] on div "Select..." at bounding box center [527, 363] width 497 height 19
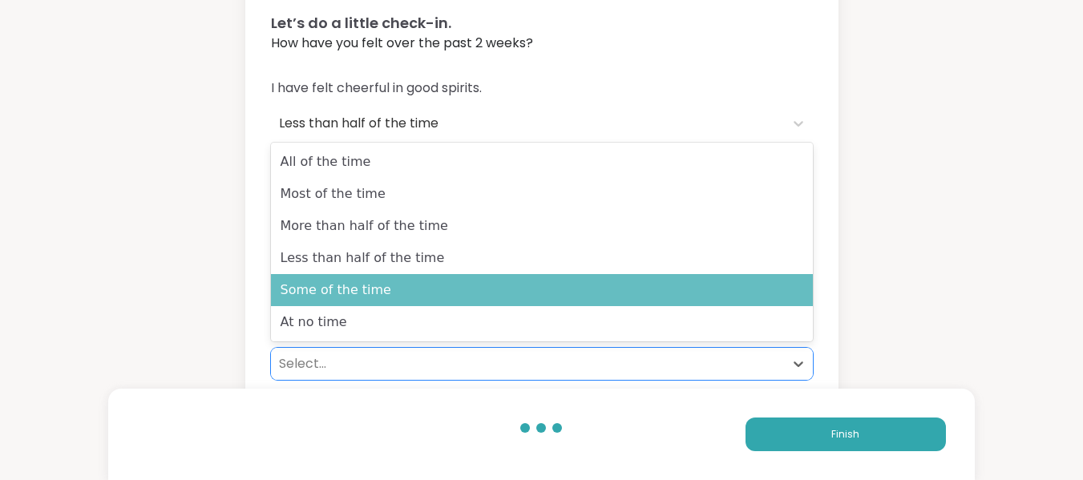
click at [329, 291] on div "Some of the time" at bounding box center [542, 290] width 542 height 32
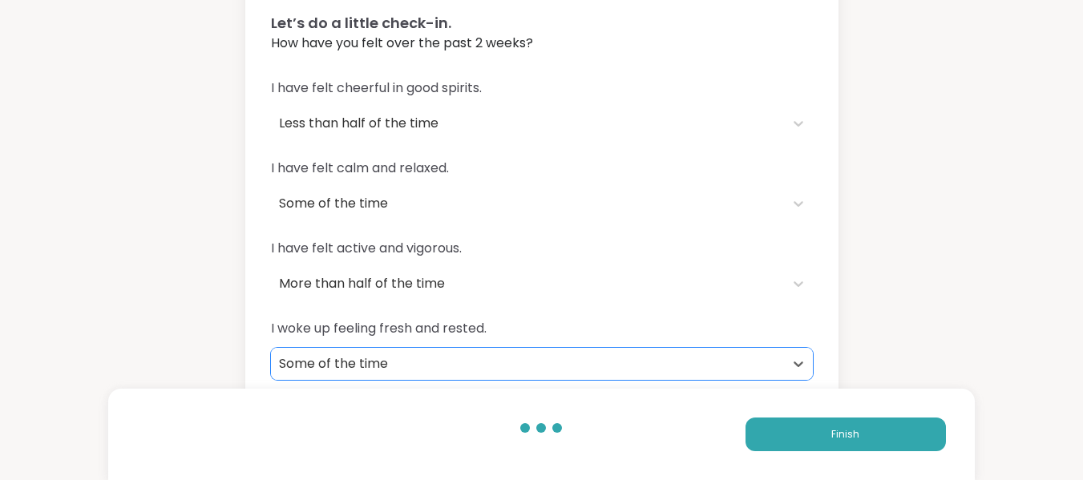
scroll to position [192, 0]
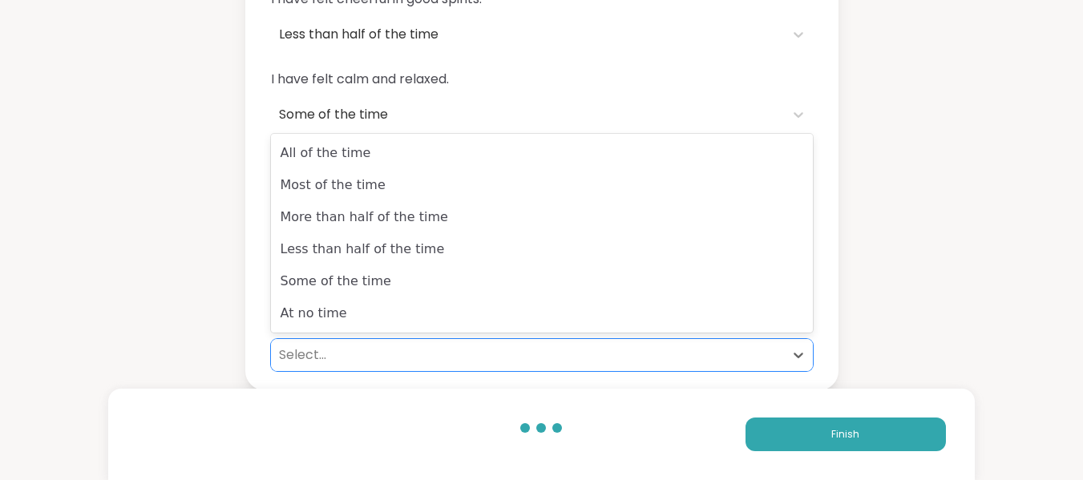
click at [318, 350] on div "Select..." at bounding box center [527, 355] width 497 height 19
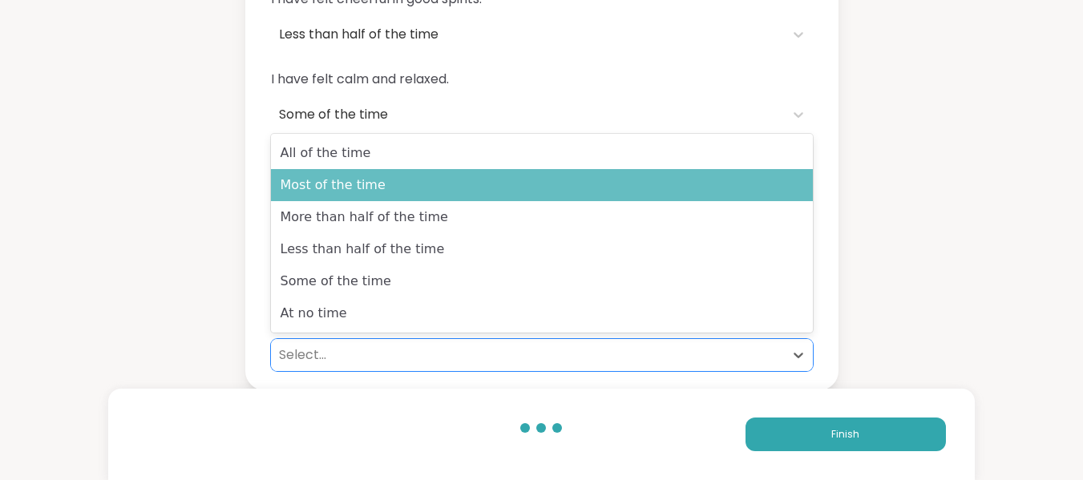
click at [335, 186] on div "Most of the time" at bounding box center [542, 185] width 542 height 32
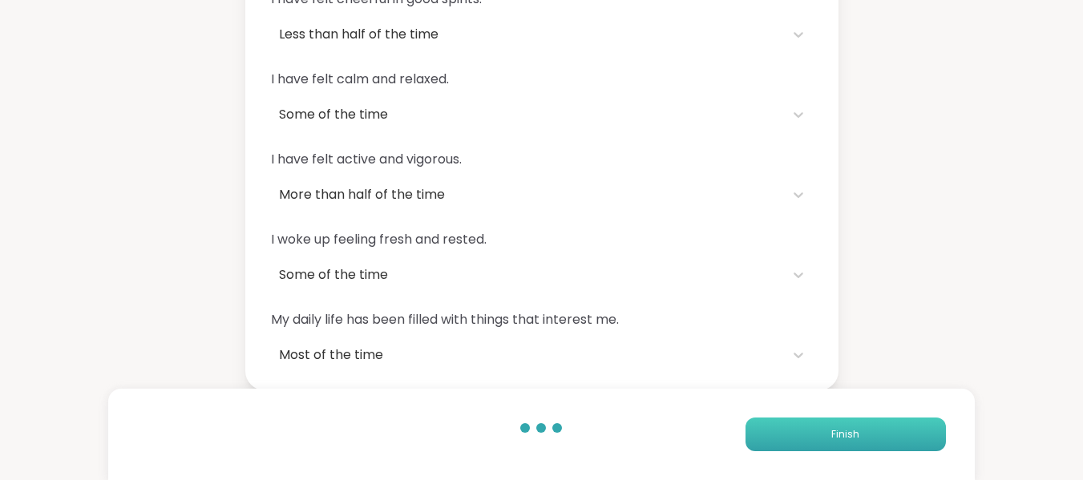
click at [806, 440] on button "Finish" at bounding box center [846, 435] width 200 height 34
